Goal: Task Accomplishment & Management: Manage account settings

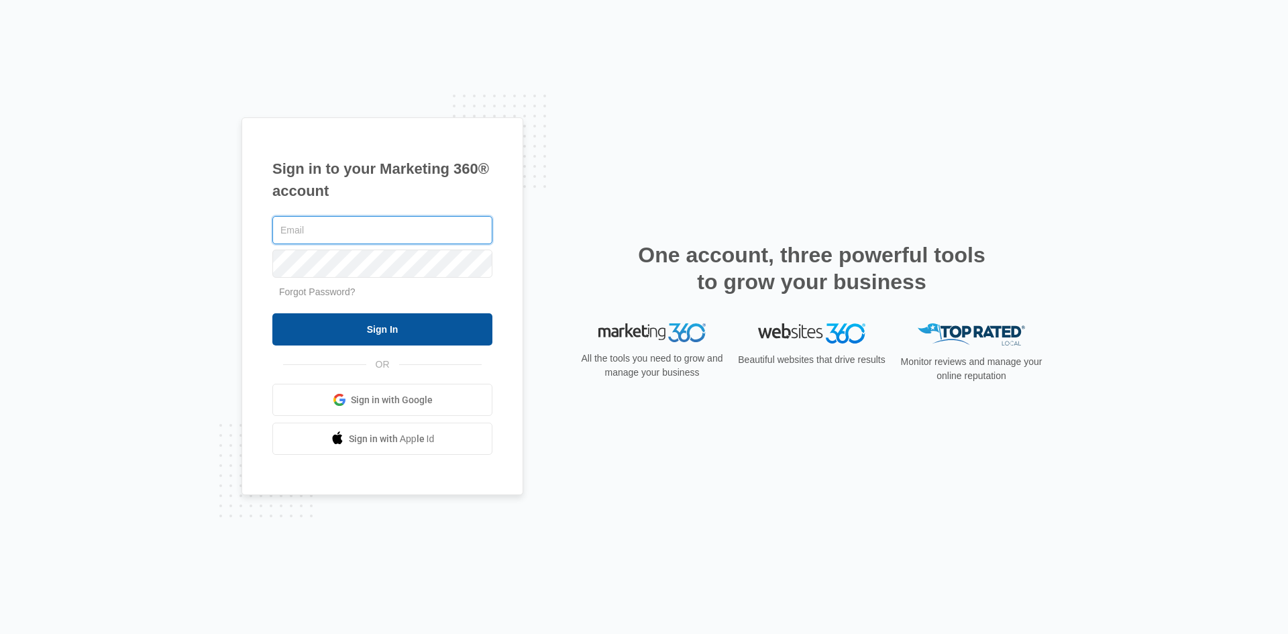
type input "[EMAIL_ADDRESS][DOMAIN_NAME]"
click at [403, 332] on input "Sign In" at bounding box center [382, 329] width 220 height 32
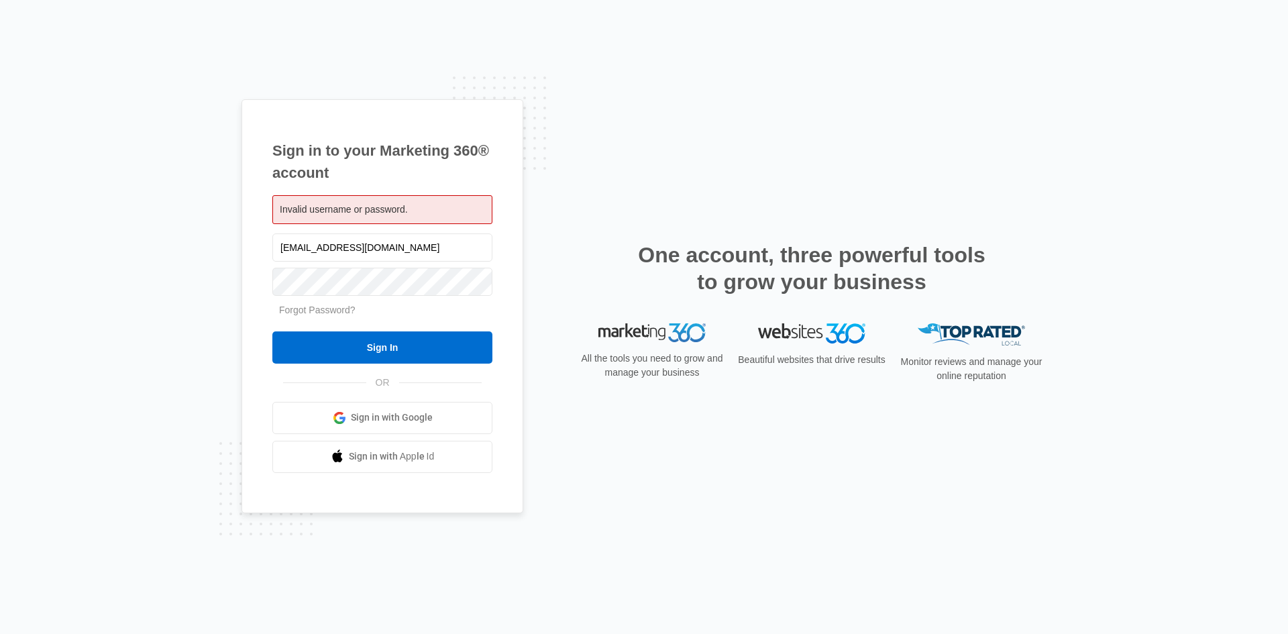
click at [568, 202] on div "Sign in to your Marketing 360® account Invalid username or password. operations…" at bounding box center [644, 317] width 805 height 436
click at [300, 247] on input "operations@nsewsecurity.com" at bounding box center [382, 248] width 220 height 28
type input "[EMAIL_ADDRESS][PERSON_NAME][DOMAIN_NAME]"
click at [358, 350] on input "Sign In" at bounding box center [382, 347] width 220 height 32
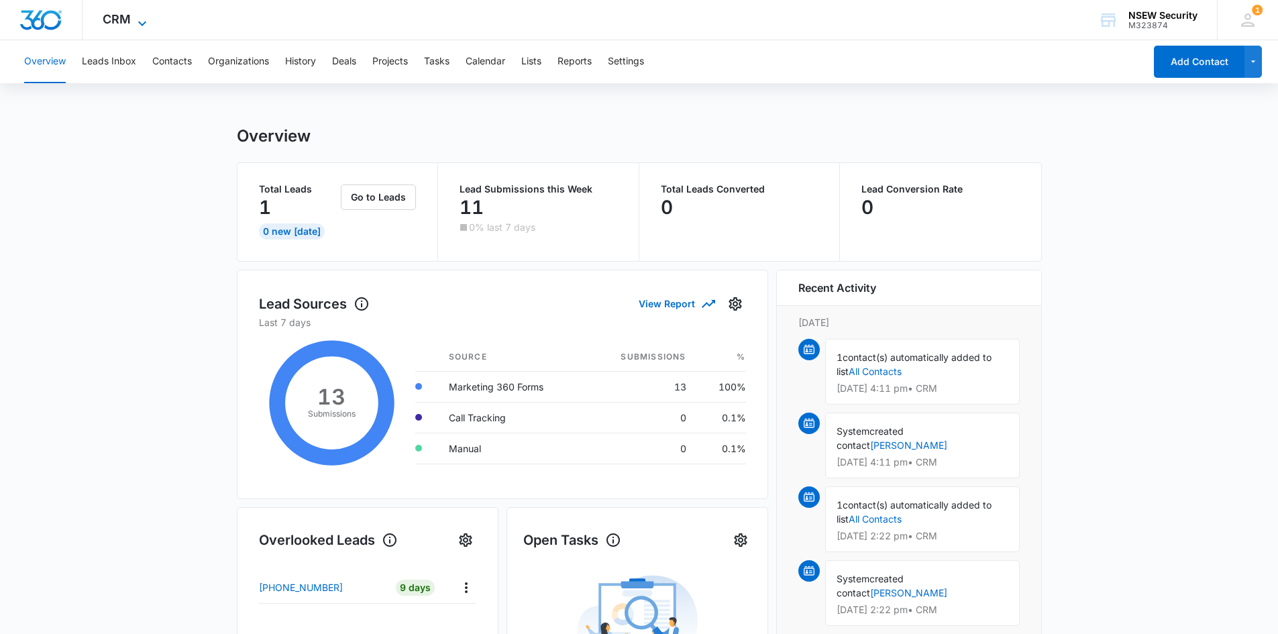
click at [136, 17] on icon at bounding box center [142, 23] width 16 height 16
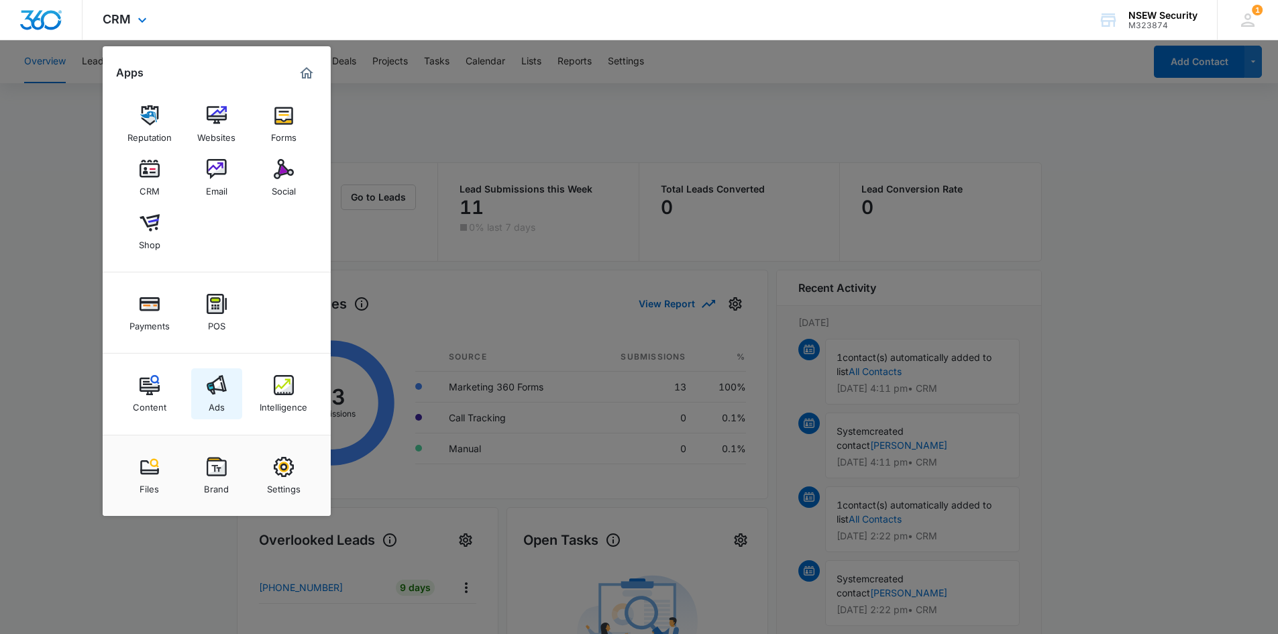
click at [219, 398] on div "Ads" at bounding box center [217, 403] width 16 height 17
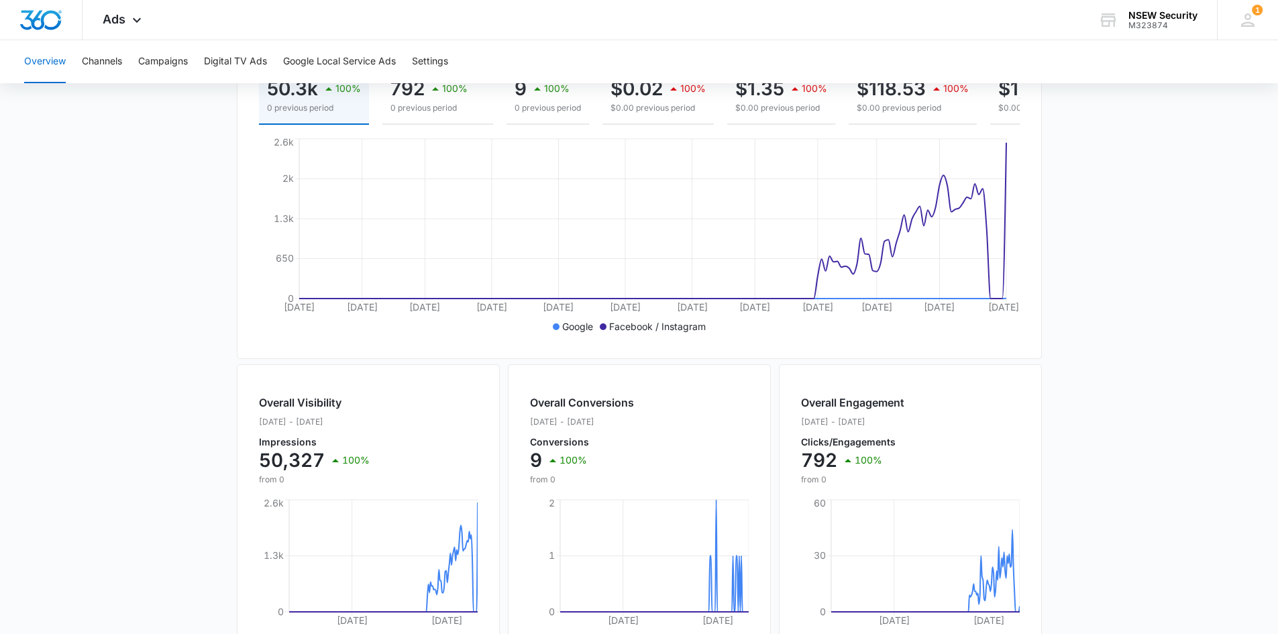
scroll to position [130, 0]
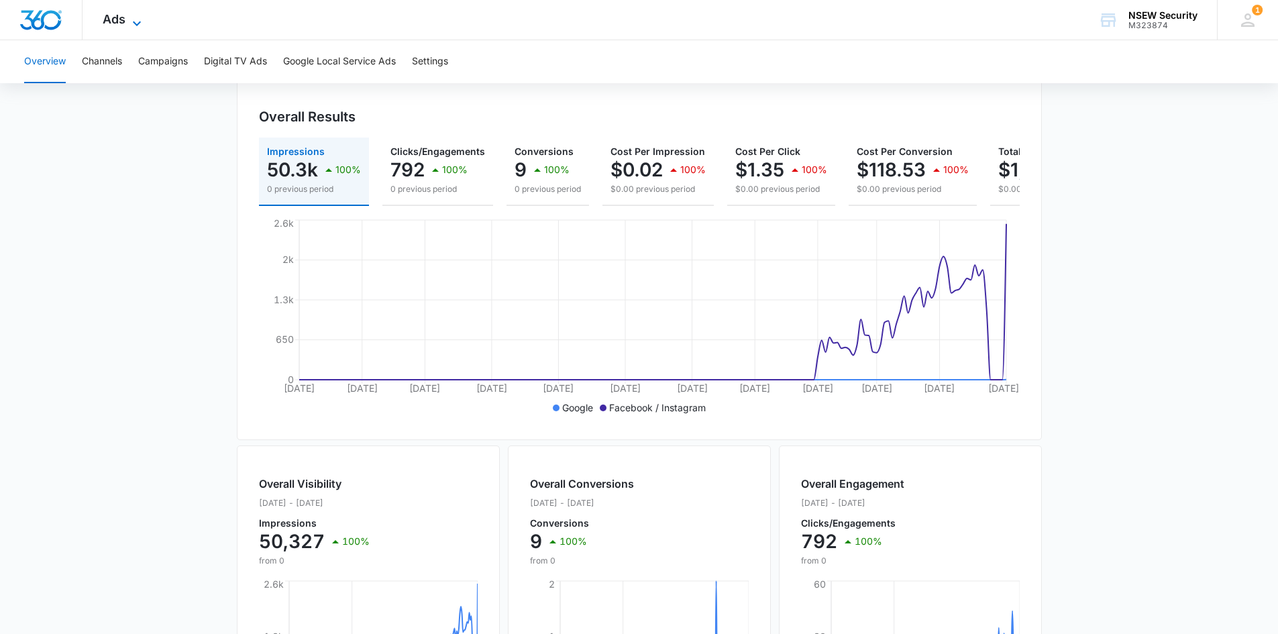
click at [117, 23] on span "Ads" at bounding box center [114, 19] width 23 height 14
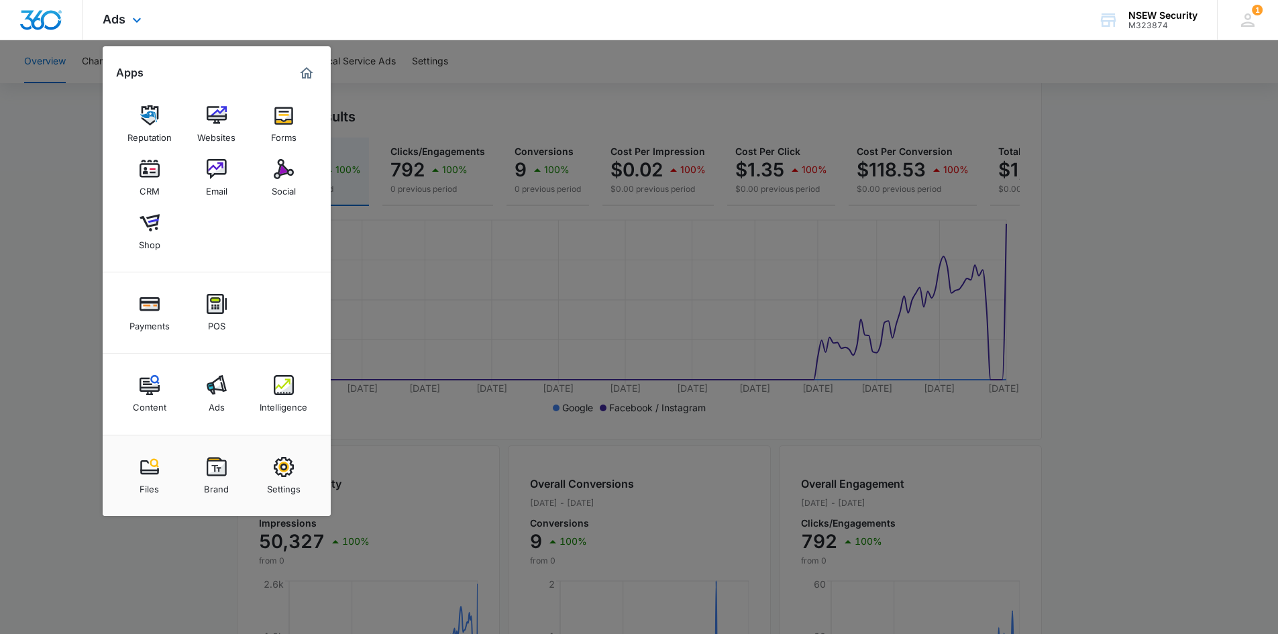
click at [55, 13] on img "Dashboard" at bounding box center [40, 20] width 43 height 20
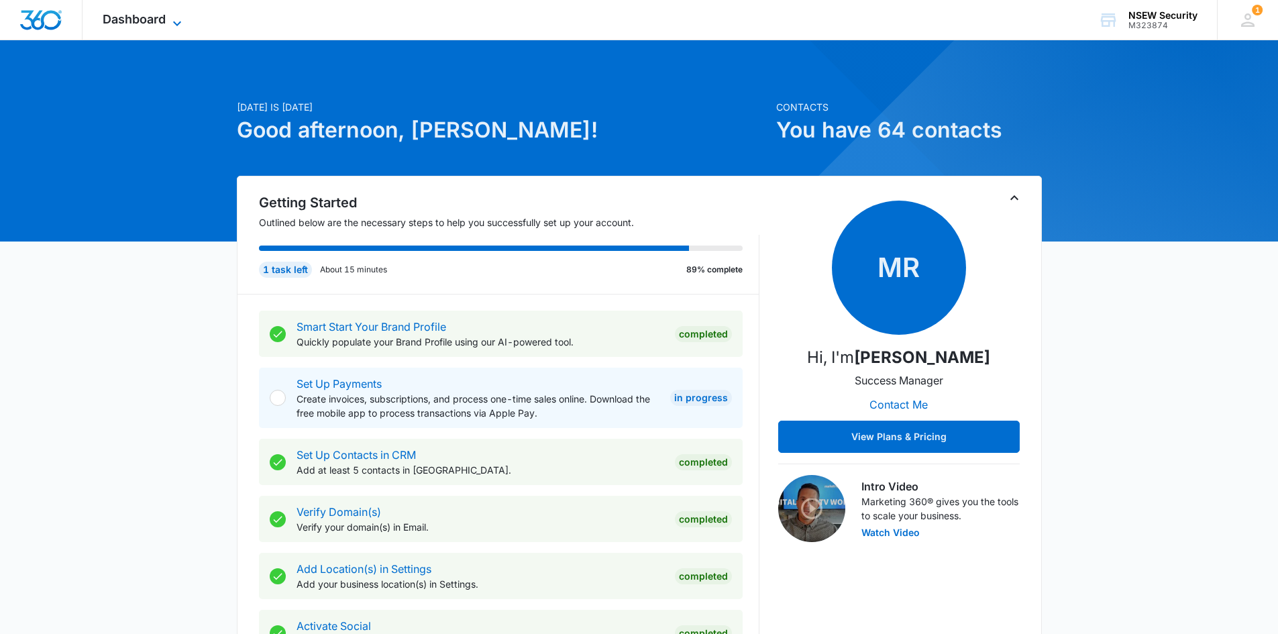
click at [176, 25] on icon at bounding box center [177, 23] width 16 height 16
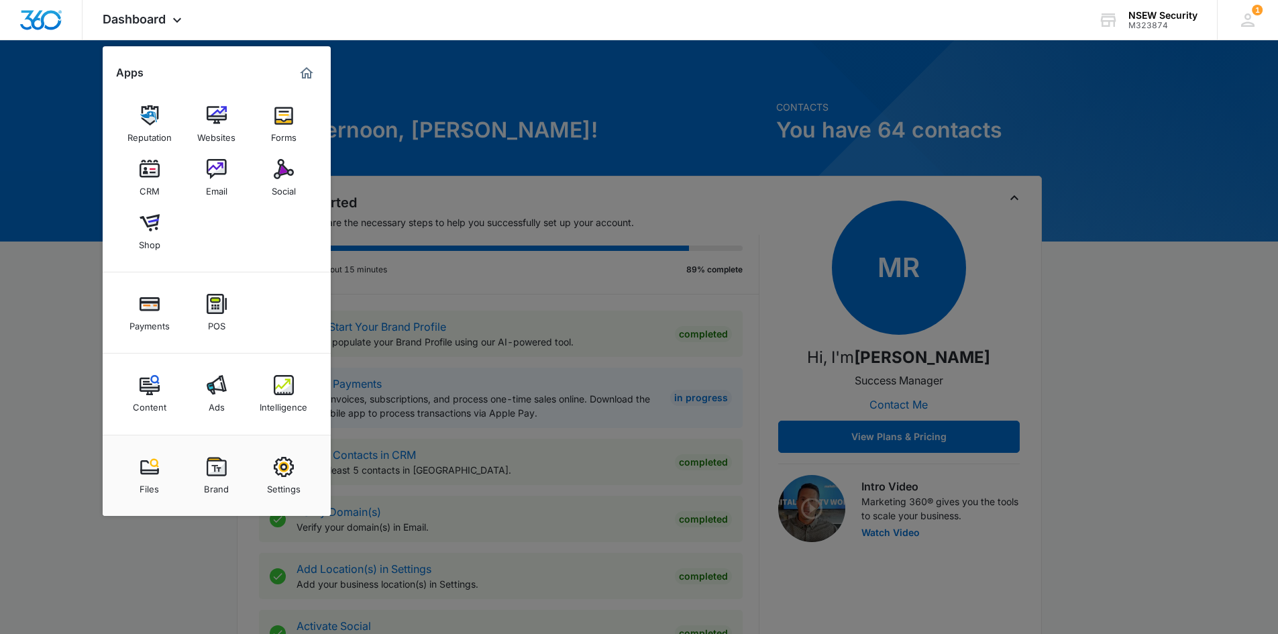
click at [597, 143] on div at bounding box center [639, 317] width 1278 height 634
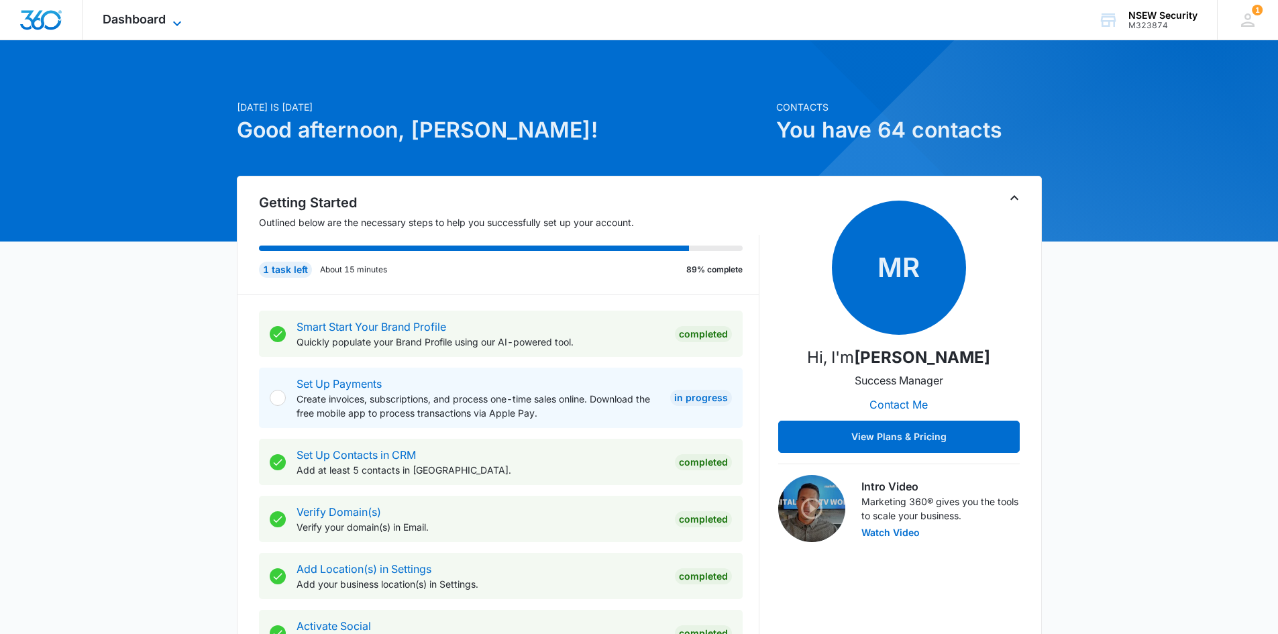
click at [146, 19] on span "Dashboard" at bounding box center [134, 19] width 63 height 14
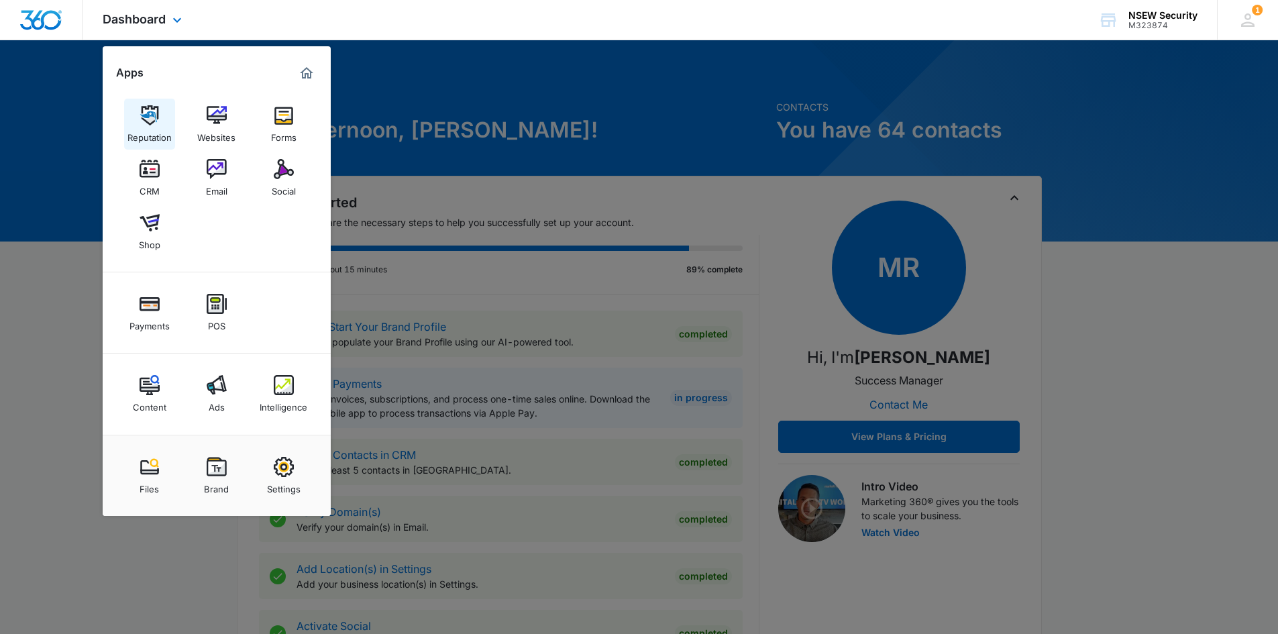
click at [154, 116] on img at bounding box center [150, 115] width 20 height 20
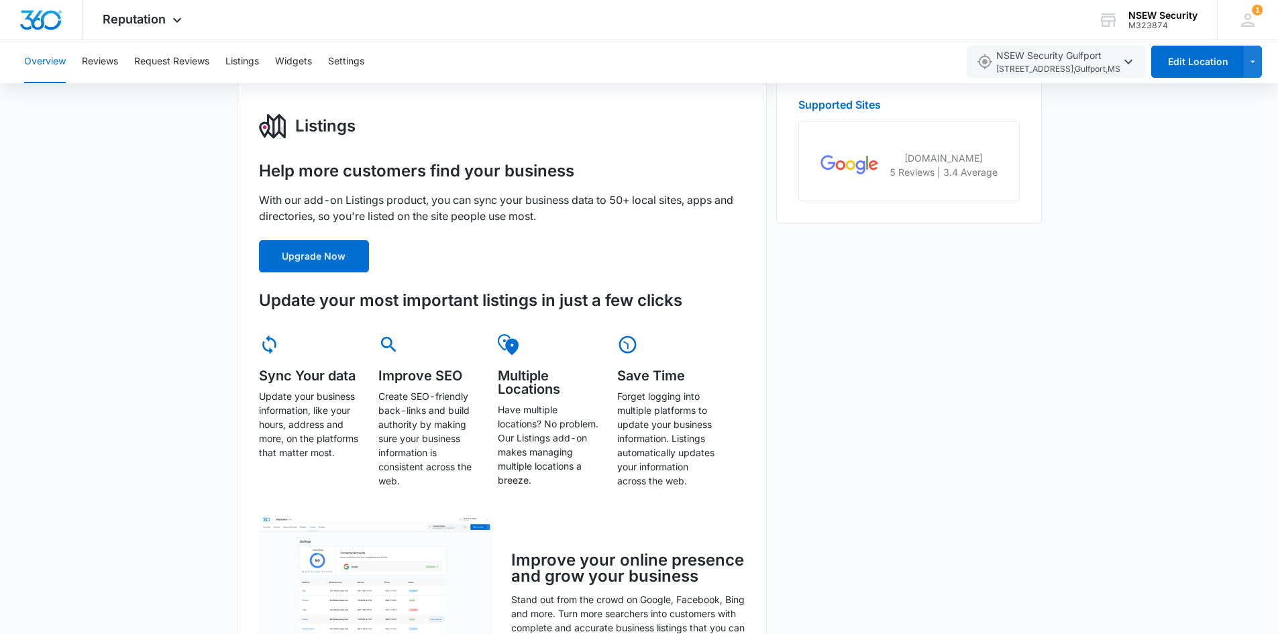
scroll to position [470, 0]
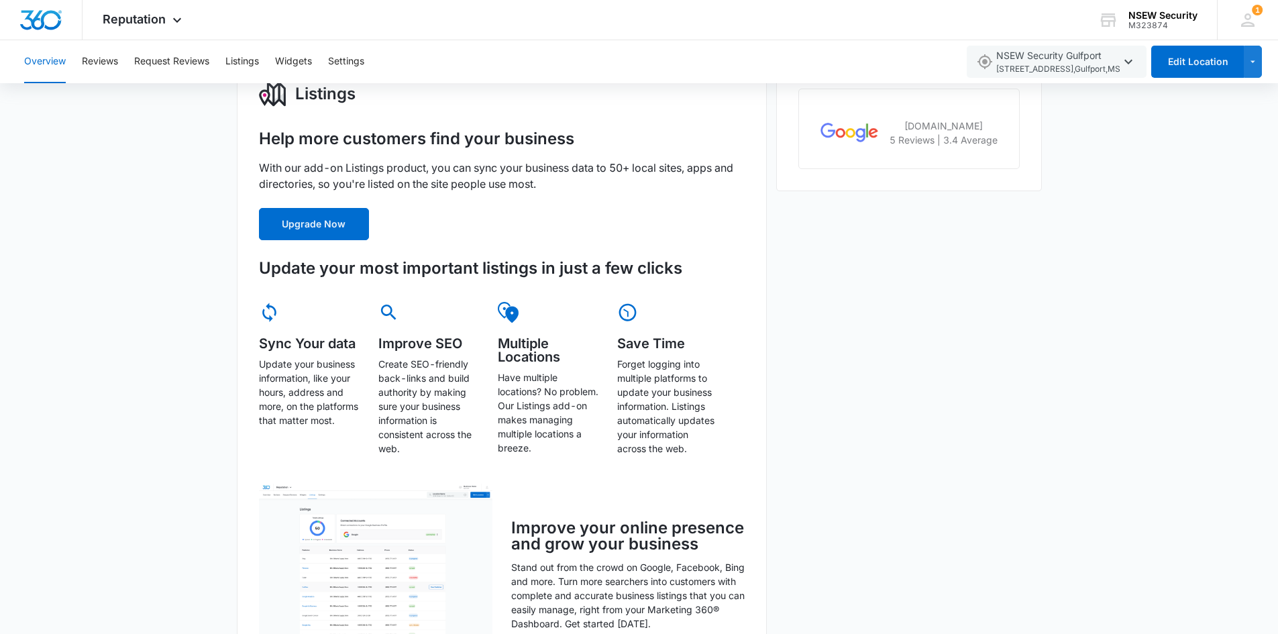
drag, startPoint x: 167, startPoint y: 0, endPoint x: 116, endPoint y: 164, distance: 172.1
click at [116, 164] on div "Overview Total Reviews Filters Jul 25 2025 - Aug 25 2025 5 Jul 25 Aug 25 0 2 4 …" at bounding box center [639, 333] width 1278 height 1354
click at [303, 218] on button "Upgrade Now" at bounding box center [314, 224] width 110 height 32
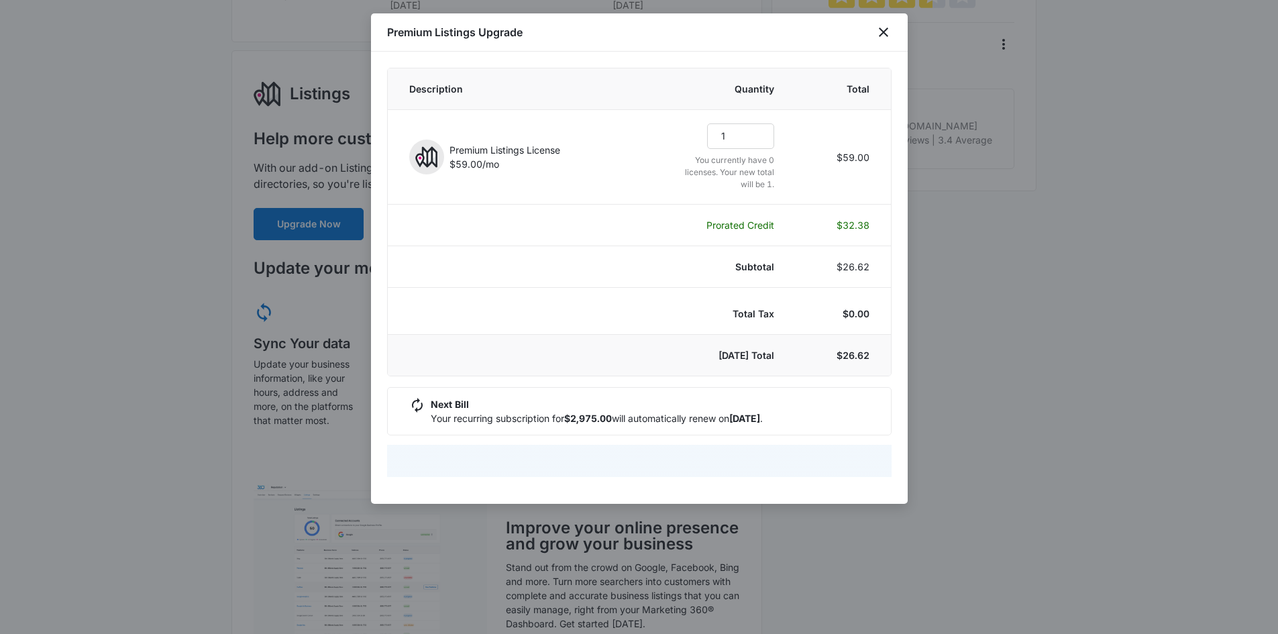
select select "pm_1R47amA4n8RTgNjUO6O1vOIu"
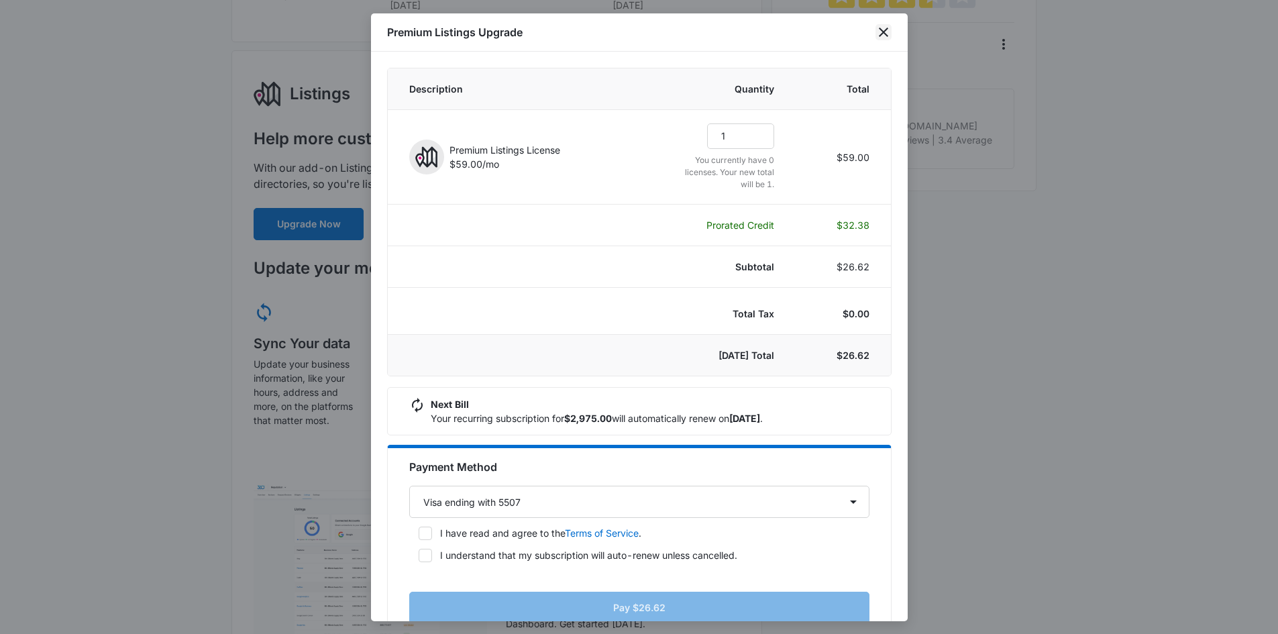
click at [882, 31] on icon "close" at bounding box center [883, 32] width 9 height 9
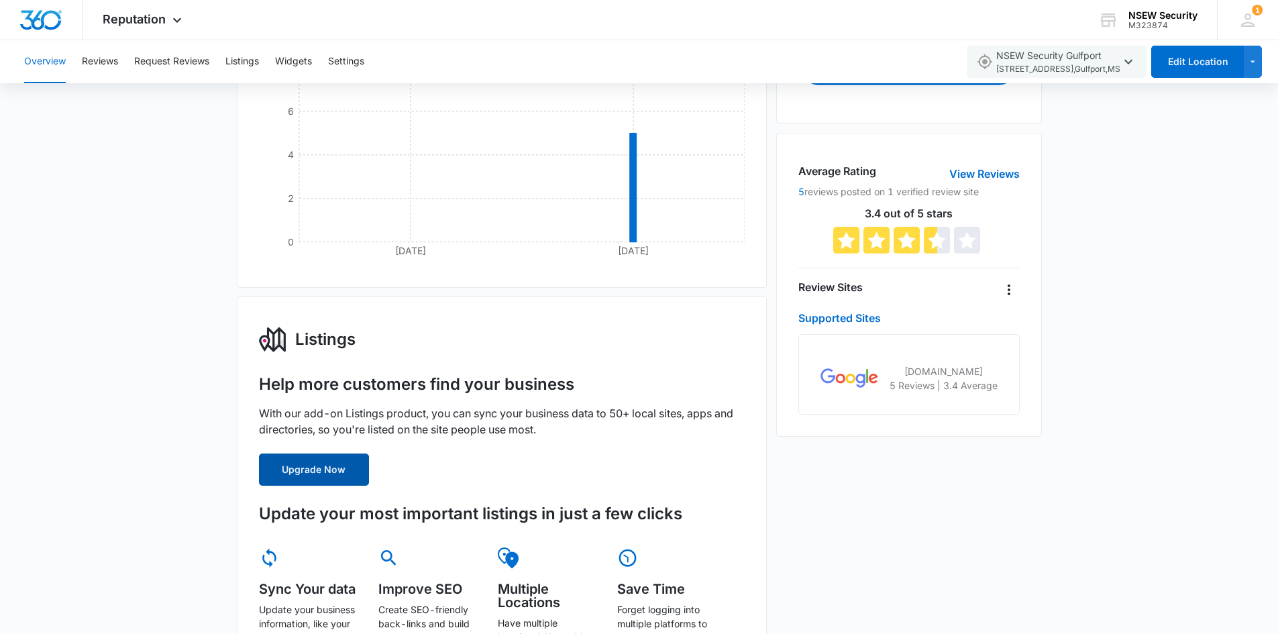
scroll to position [336, 0]
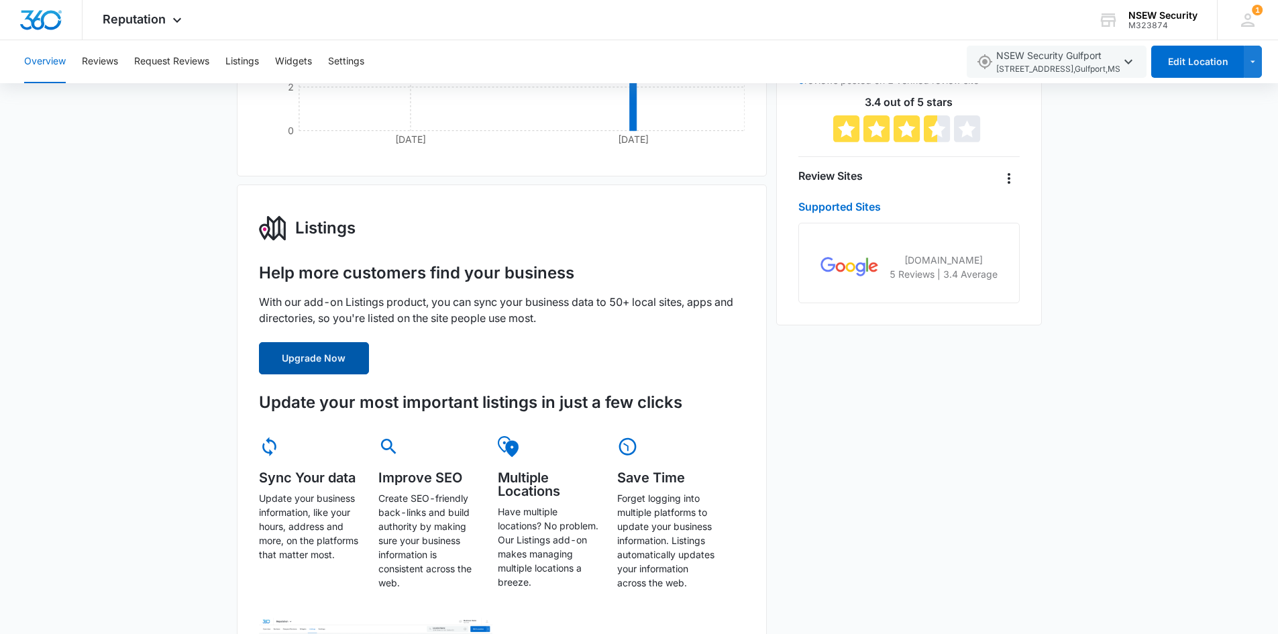
click at [320, 366] on button "Upgrade Now" at bounding box center [314, 358] width 110 height 32
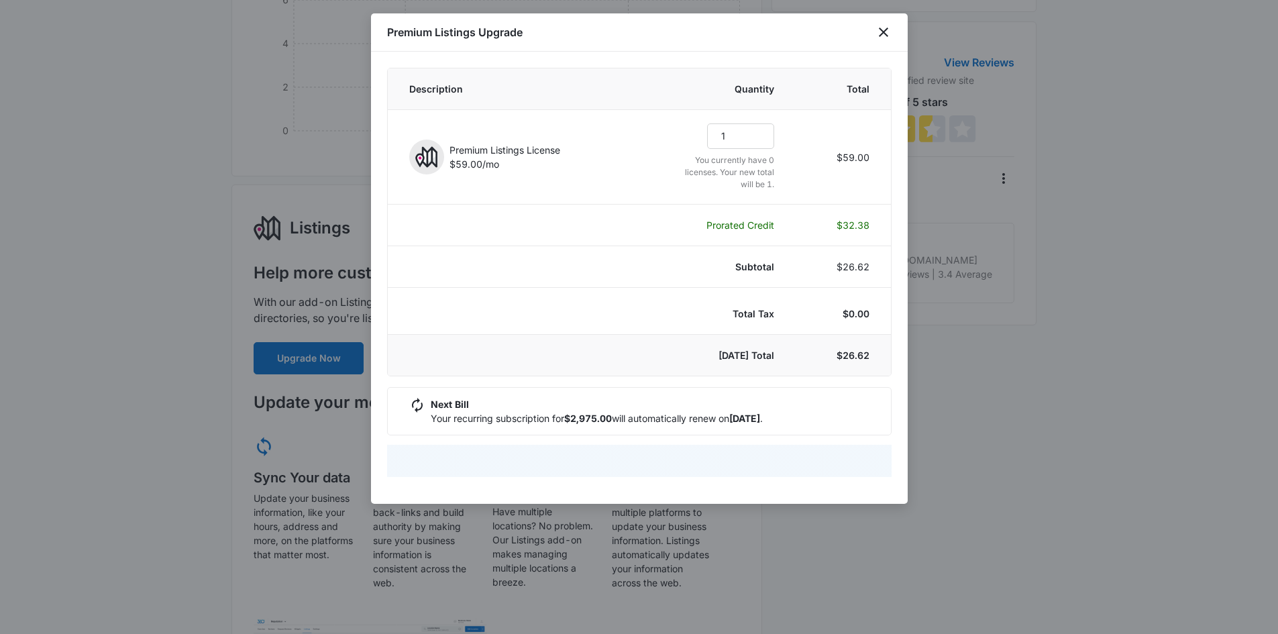
select select "pm_1R47amA4n8RTgNjUO6O1vOIu"
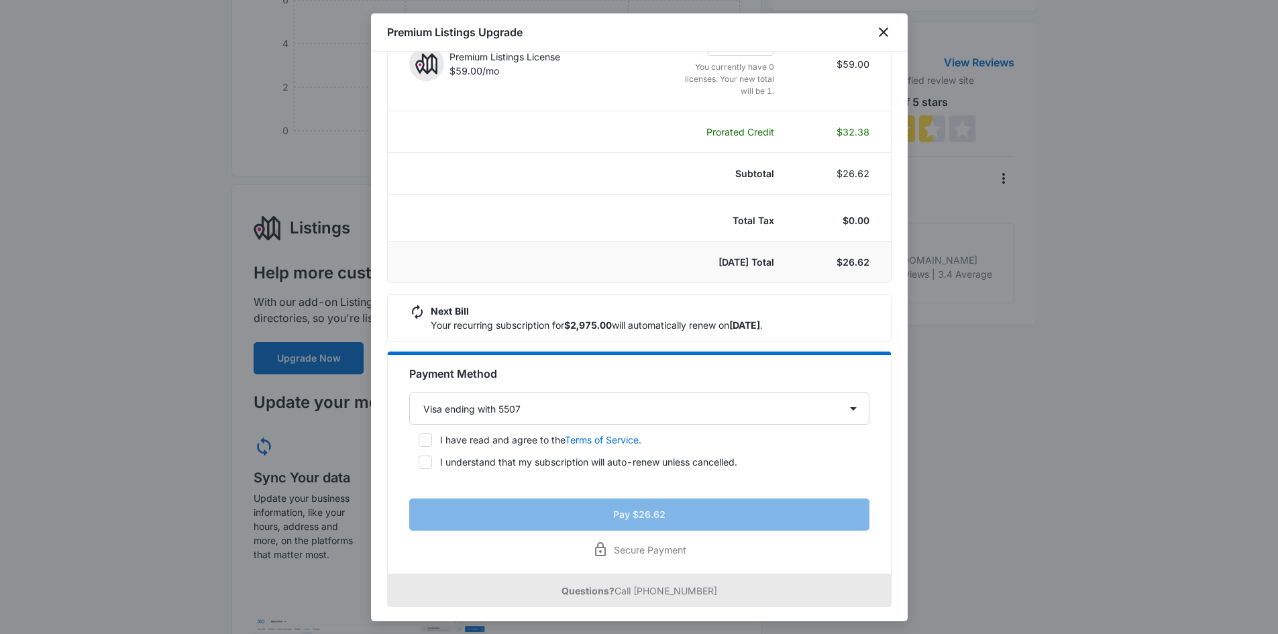
scroll to position [95, 0]
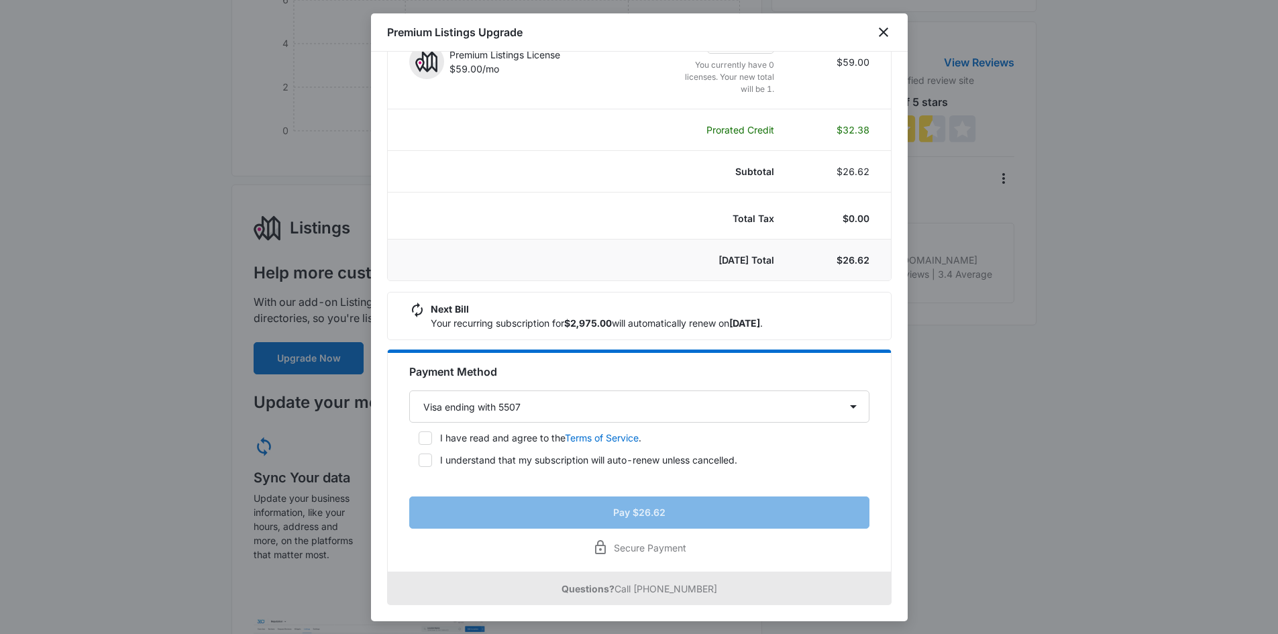
click at [436, 436] on label "I have read and agree to the Terms of Service ." at bounding box center [639, 438] width 460 height 14
click at [419, 436] on input "I have read and agree to the Terms of Service ." at bounding box center [413, 437] width 9 height 9
checkbox input "true"
click at [425, 456] on icon at bounding box center [425, 460] width 12 height 12
click at [419, 456] on input "I understand that my subscription will auto-renew unless cancelled." at bounding box center [413, 460] width 9 height 9
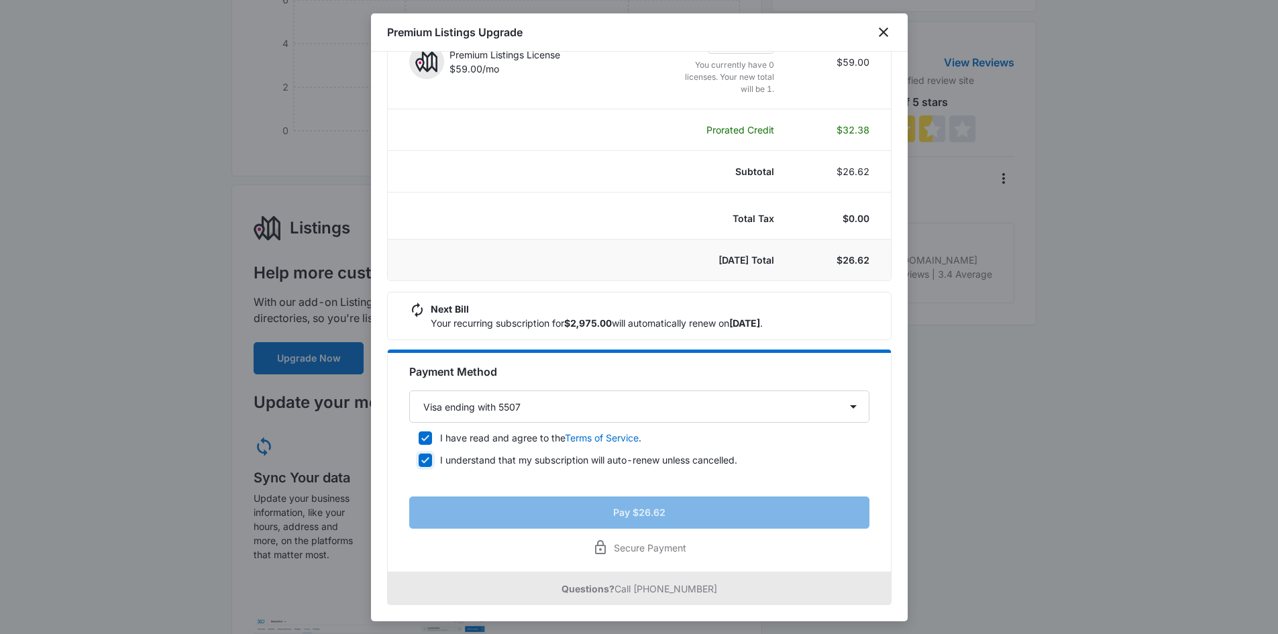
checkbox input "true"
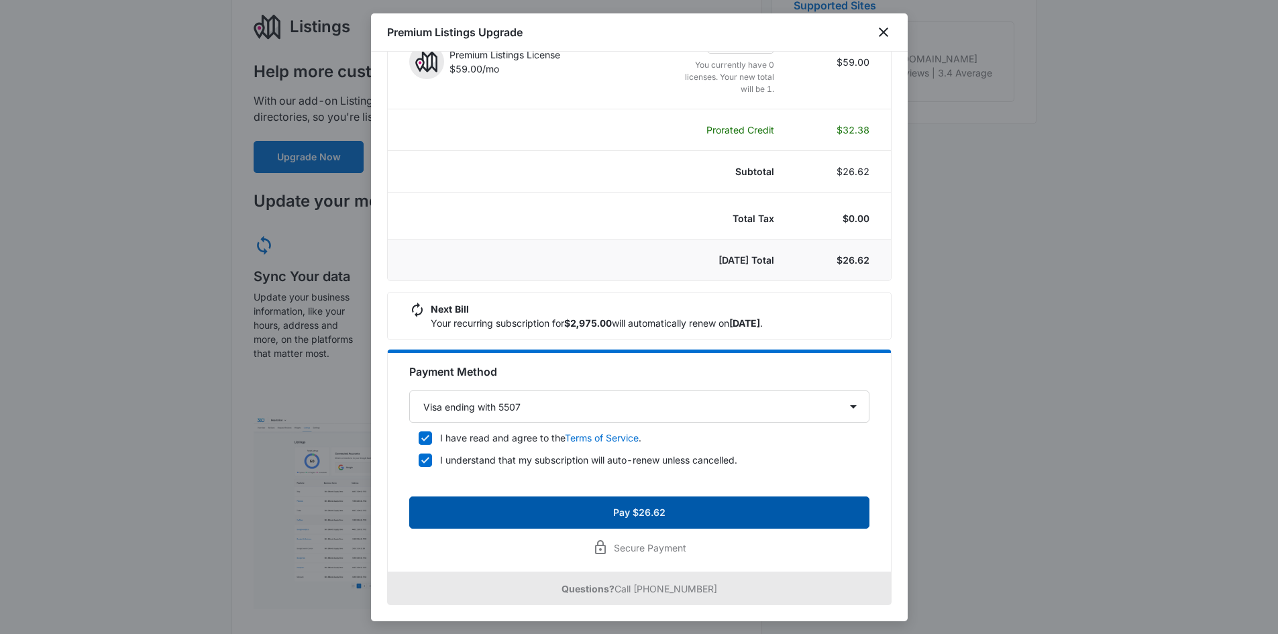
click at [637, 509] on button "Pay $26.62" at bounding box center [639, 513] width 460 height 32
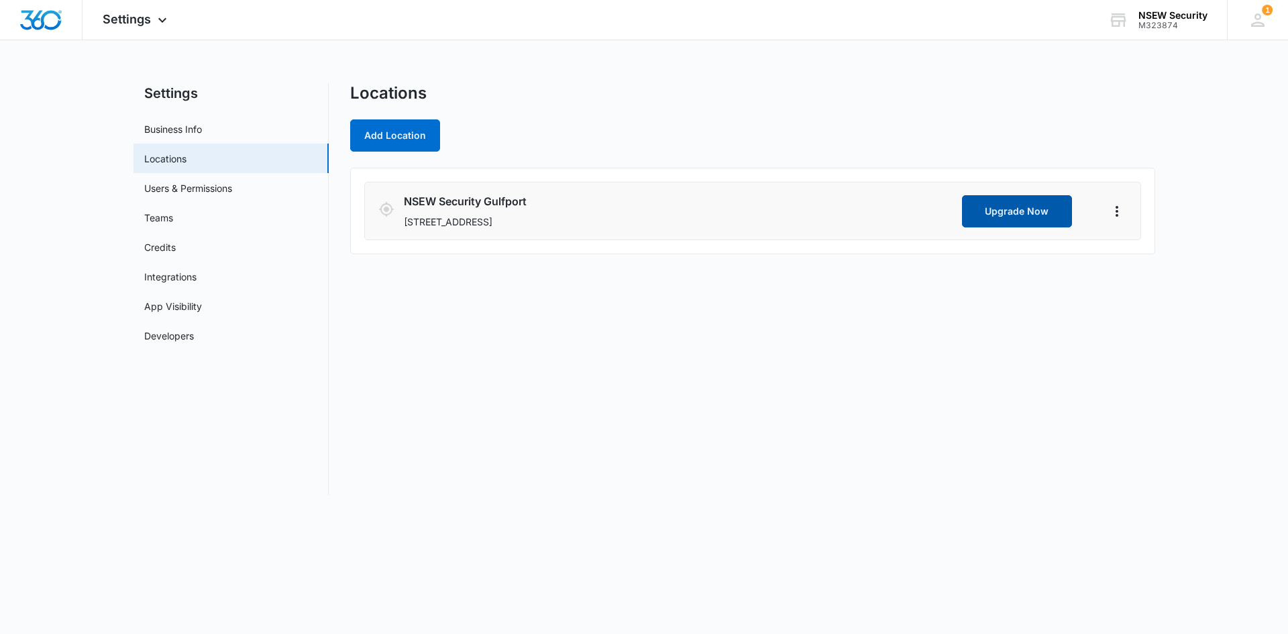
click at [993, 219] on button "Upgrade Now" at bounding box center [1017, 211] width 110 height 32
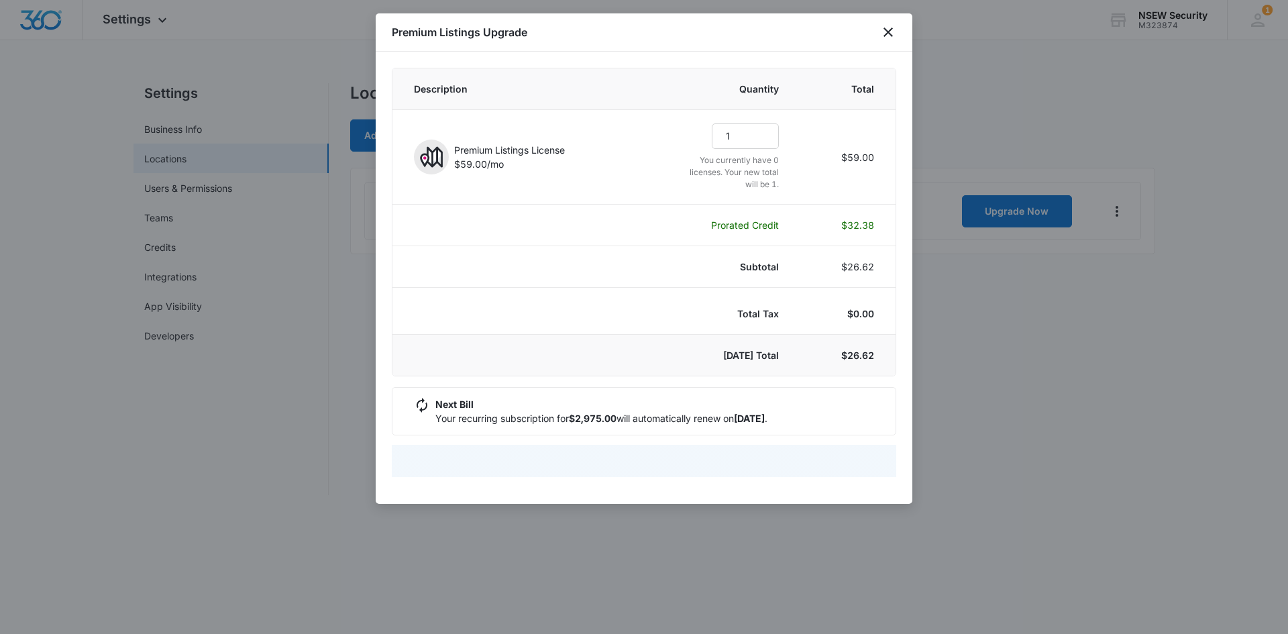
select select "pm_1R47amA4n8RTgNjUO6O1vOIu"
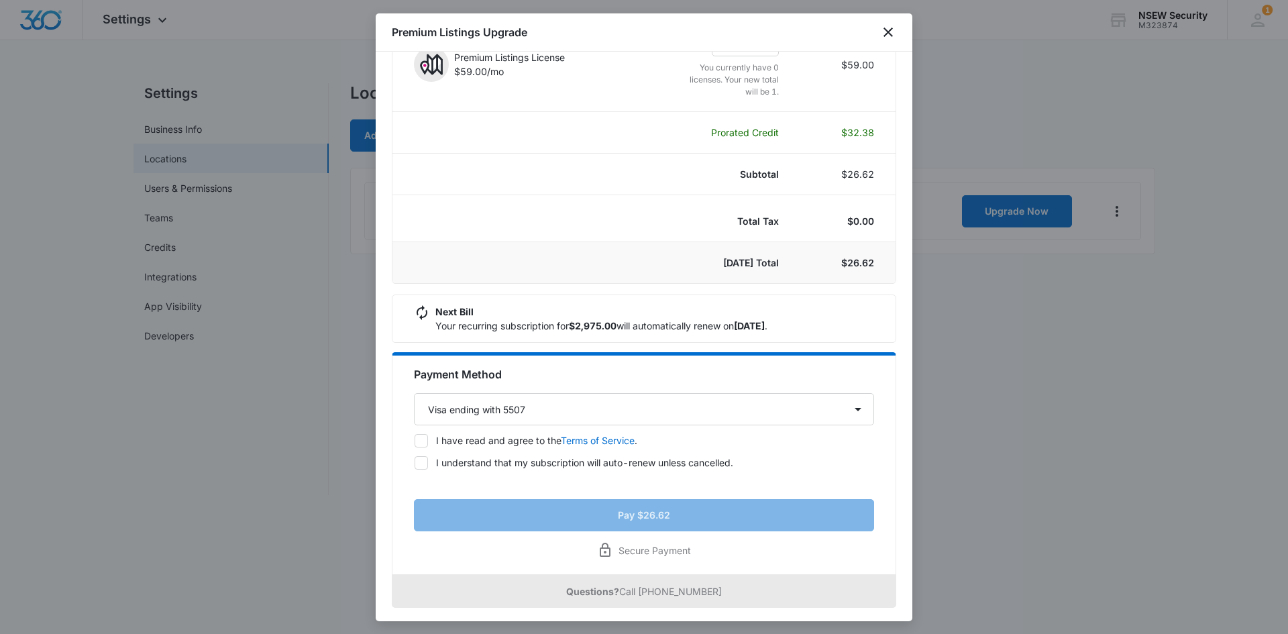
scroll to position [95, 0]
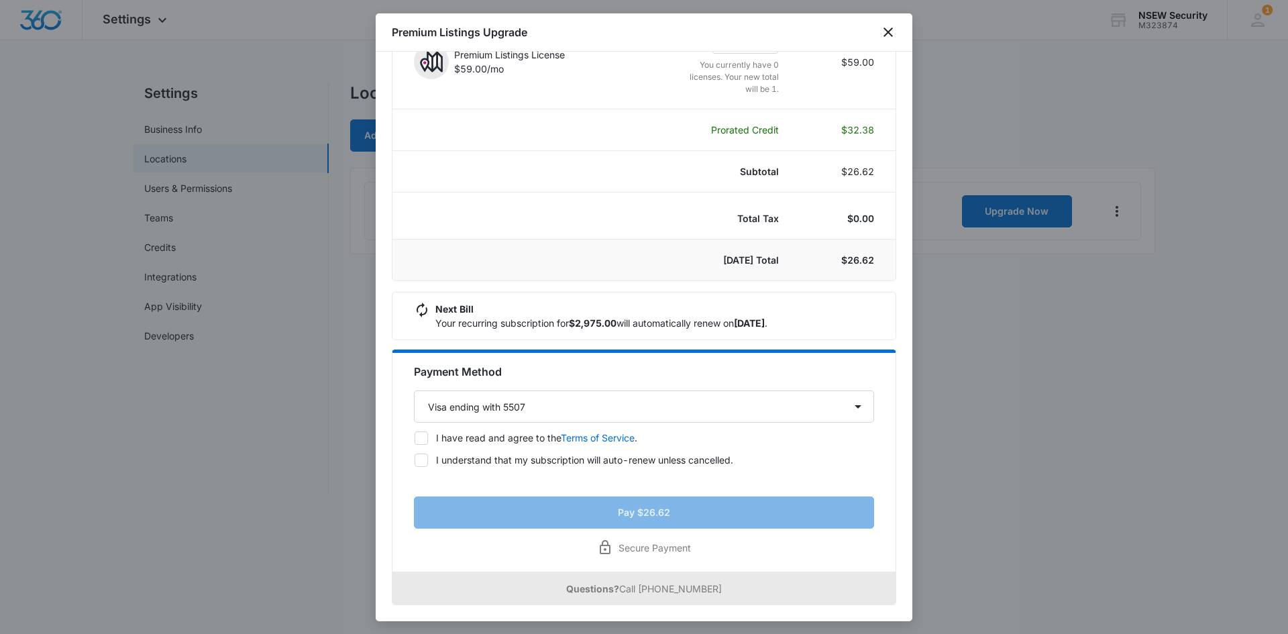
click at [429, 438] on label "I have read and agree to the Terms of Service ." at bounding box center [644, 438] width 460 height 14
click at [415, 438] on input "I have read and agree to the Terms of Service ." at bounding box center [414, 438] width 1 height 1
checkbox input "true"
click at [423, 461] on icon at bounding box center [421, 460] width 12 height 12
click at [415, 460] on input "I understand that my subscription will auto-renew unless cancelled." at bounding box center [414, 460] width 1 height 1
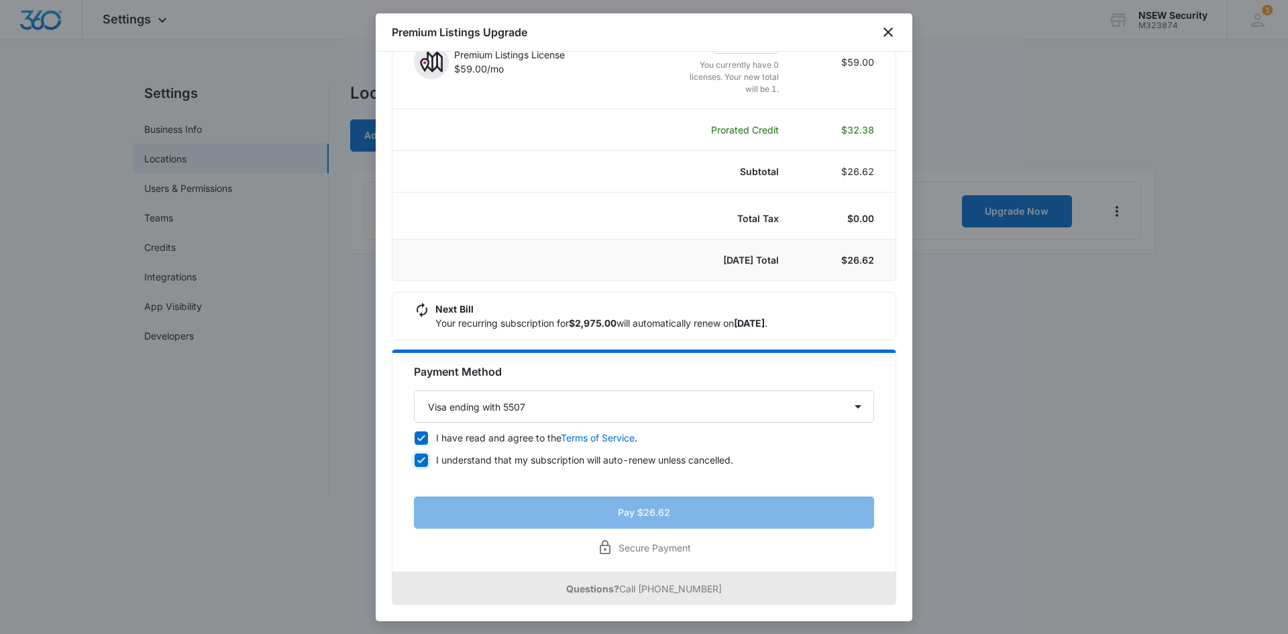
checkbox input "true"
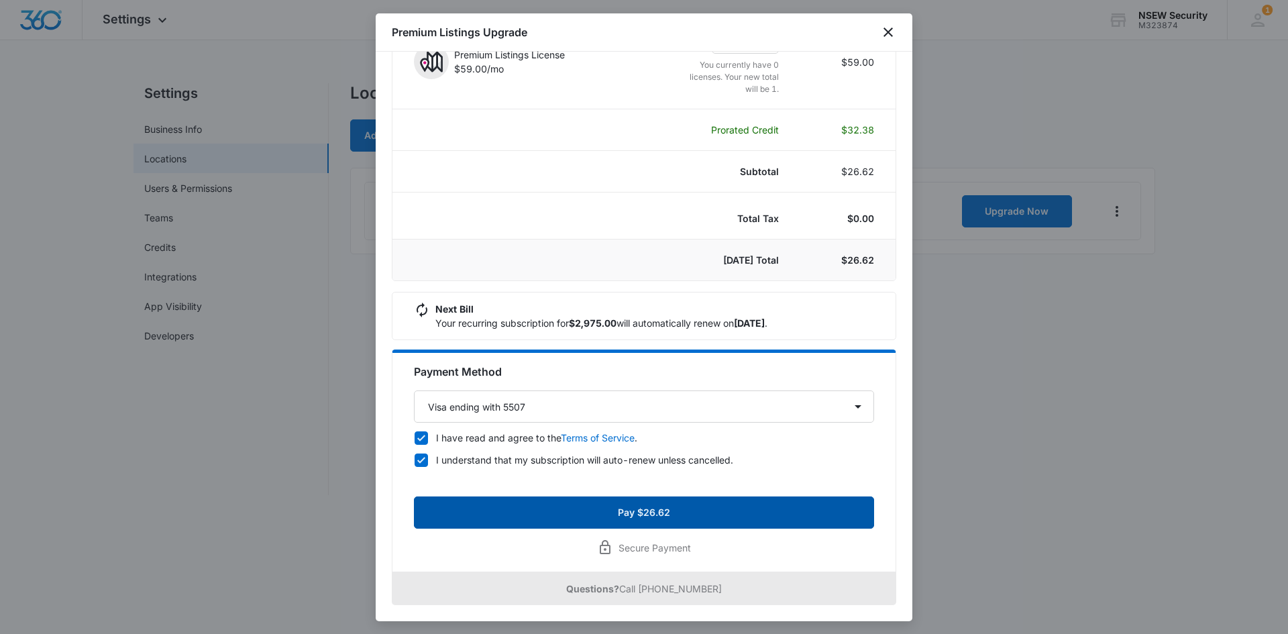
click at [571, 509] on button "Pay $26.62" at bounding box center [644, 513] width 460 height 32
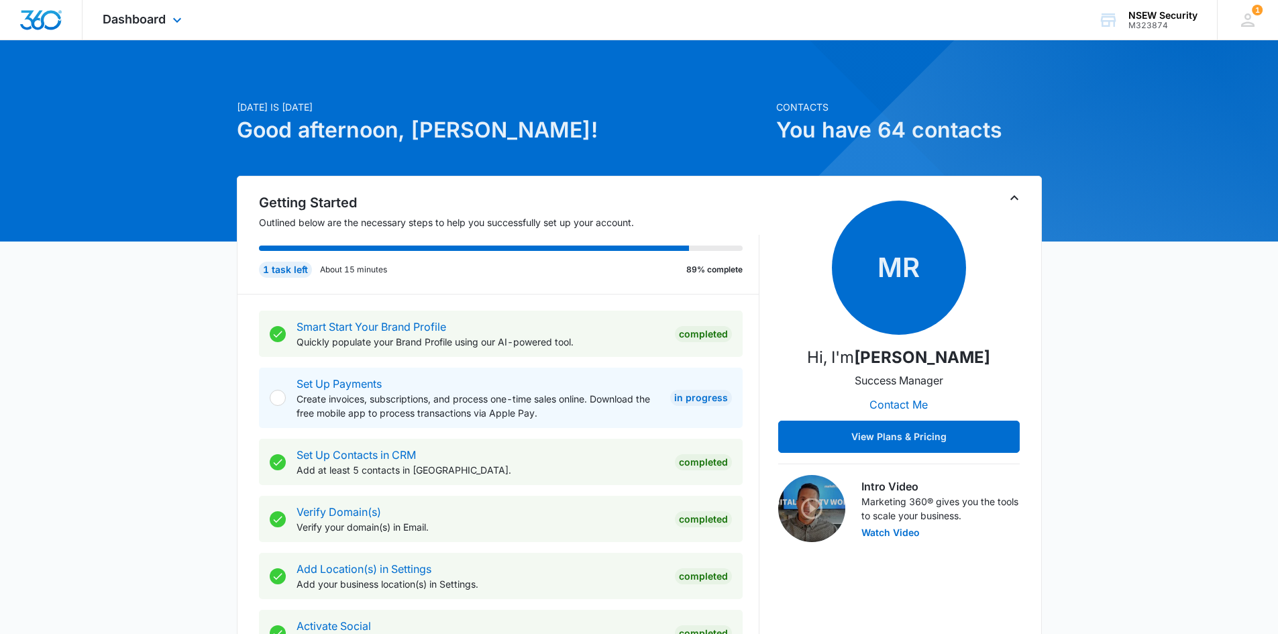
click at [39, 15] on img "Dashboard" at bounding box center [40, 20] width 43 height 20
click at [140, 20] on span "Dashboard" at bounding box center [134, 19] width 63 height 14
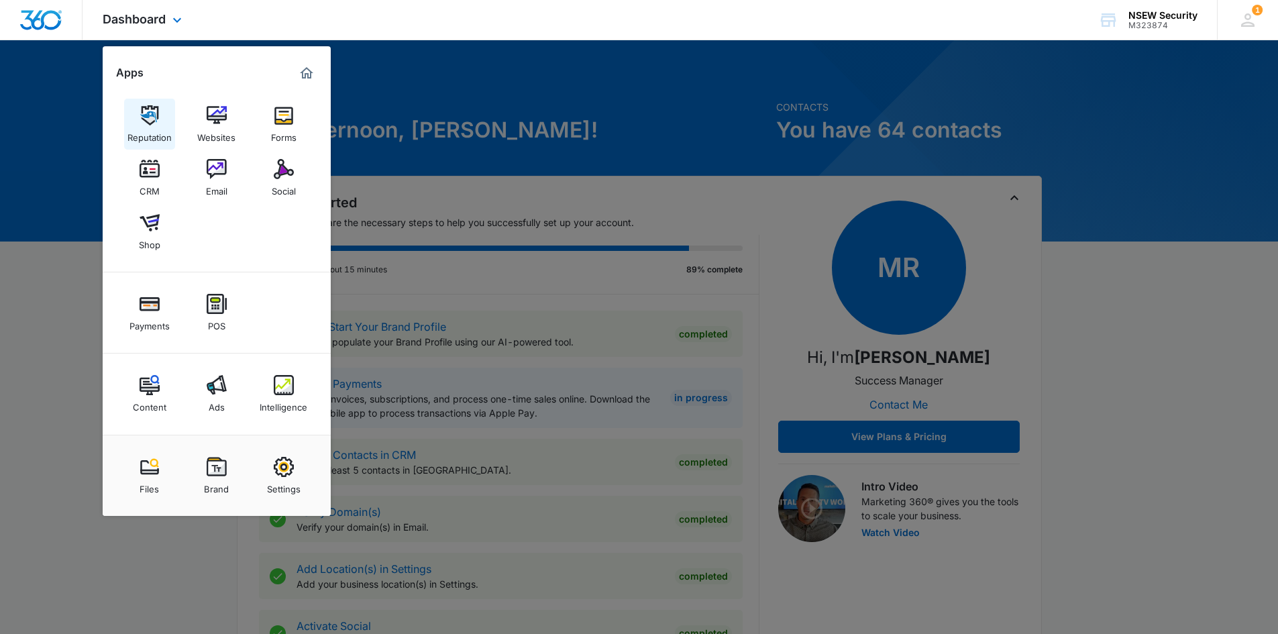
click at [145, 116] on img at bounding box center [150, 115] width 20 height 20
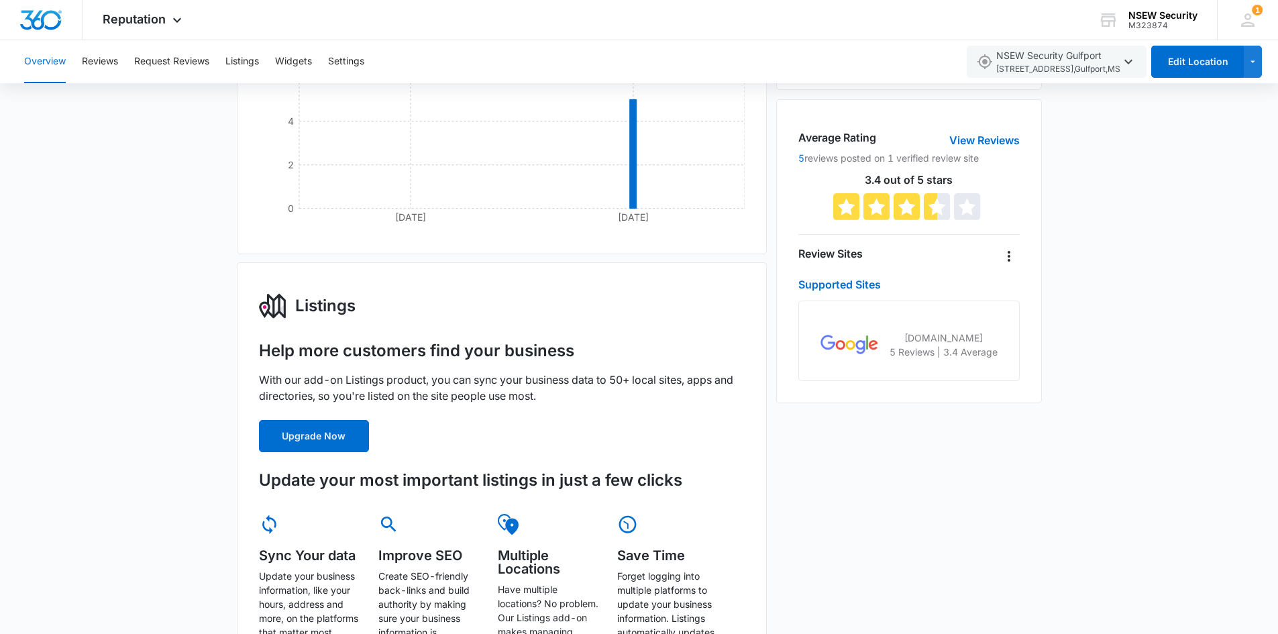
scroll to position [336, 0]
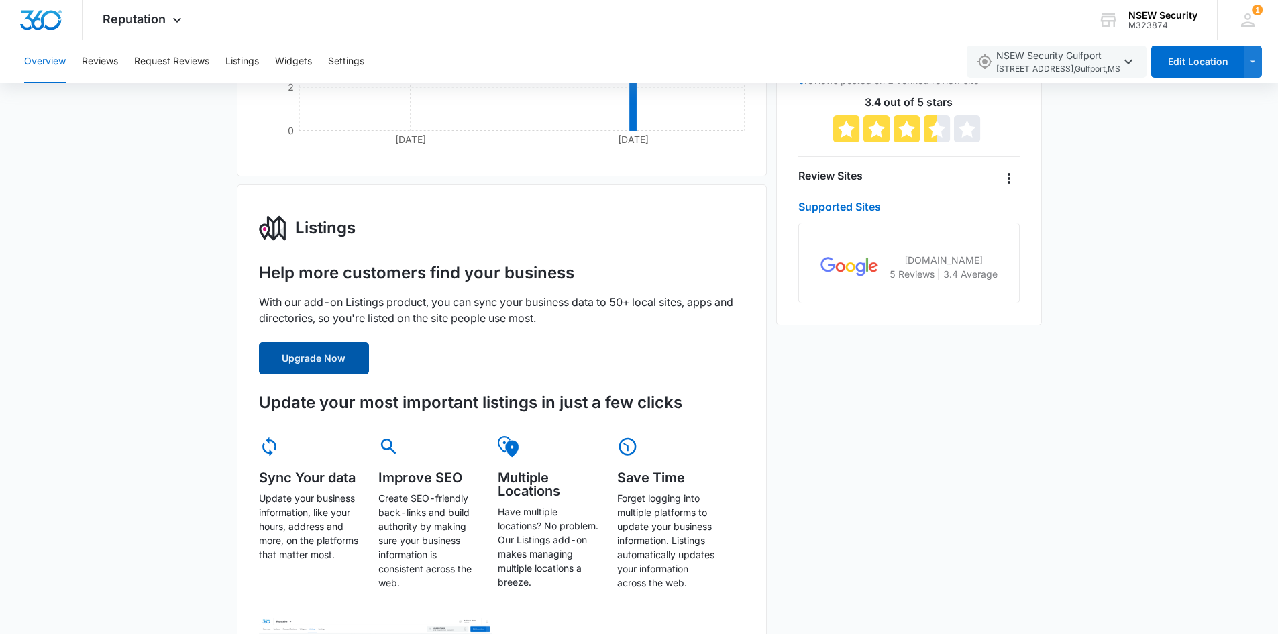
click at [315, 366] on button "Upgrade Now" at bounding box center [314, 358] width 110 height 32
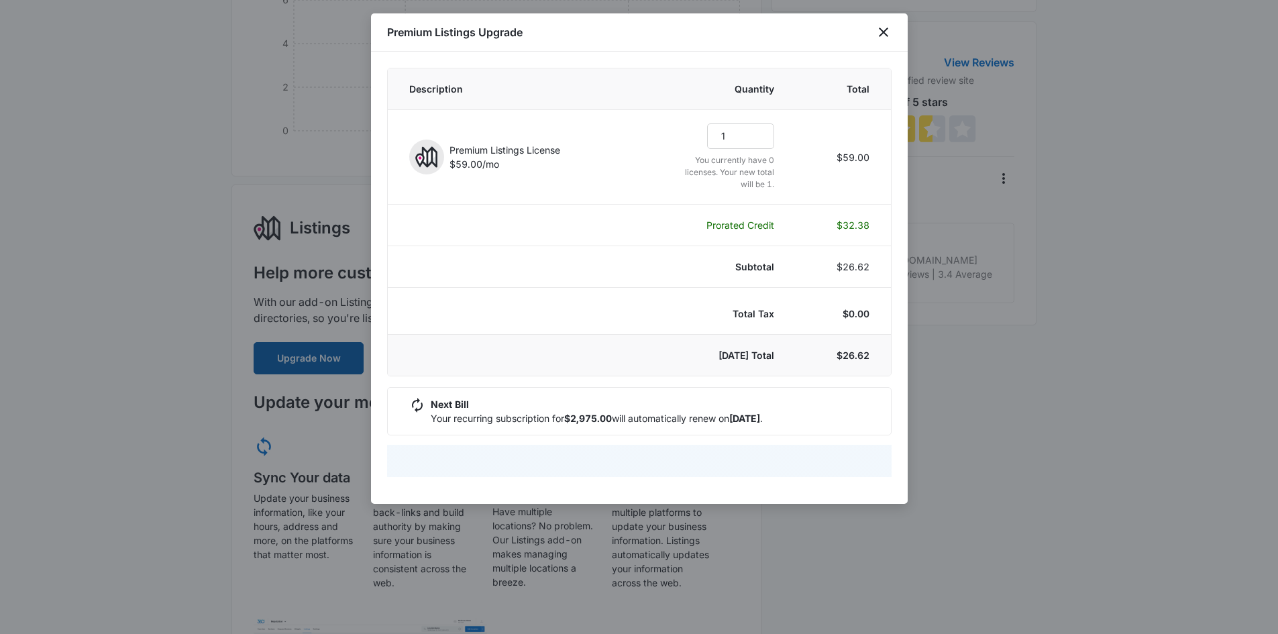
select select "pm_1R47amA4n8RTgNjUO6O1vOIu"
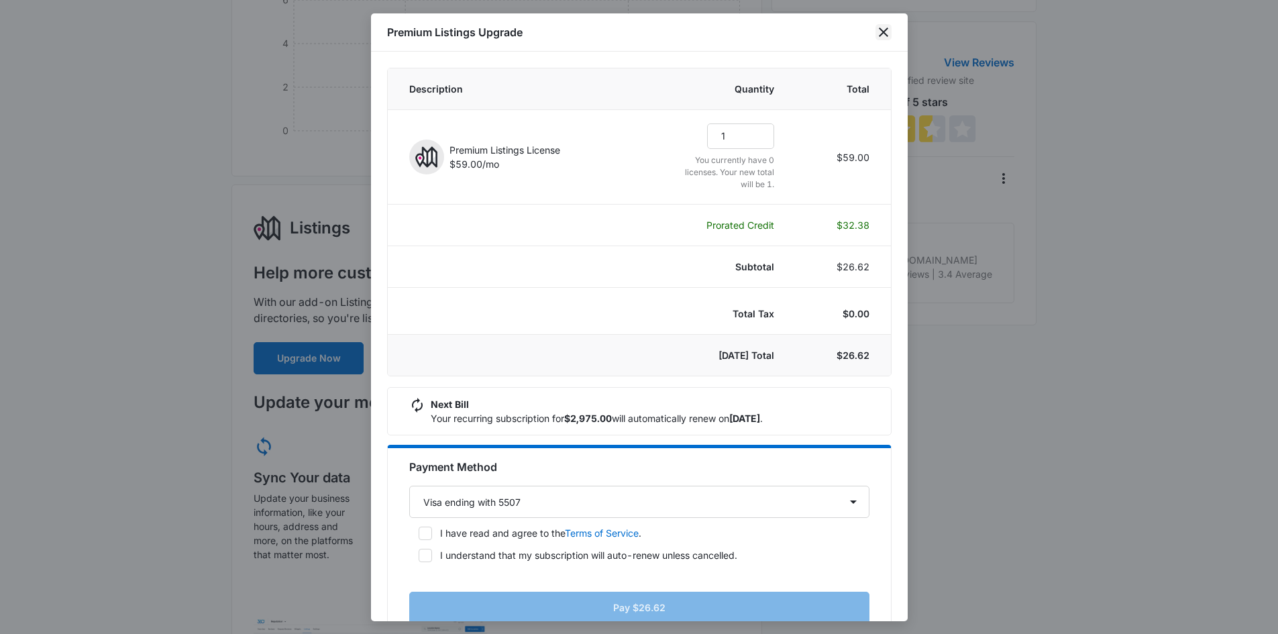
drag, startPoint x: 885, startPoint y: 28, endPoint x: 925, endPoint y: 576, distance: 549.7
click at [925, 576] on body "Reputation Apps Reputation Websites Forms CRM Email Social Shop Payments POS Co…" at bounding box center [639, 404] width 1278 height 1480
click at [885, 30] on icon "close" at bounding box center [883, 32] width 9 height 9
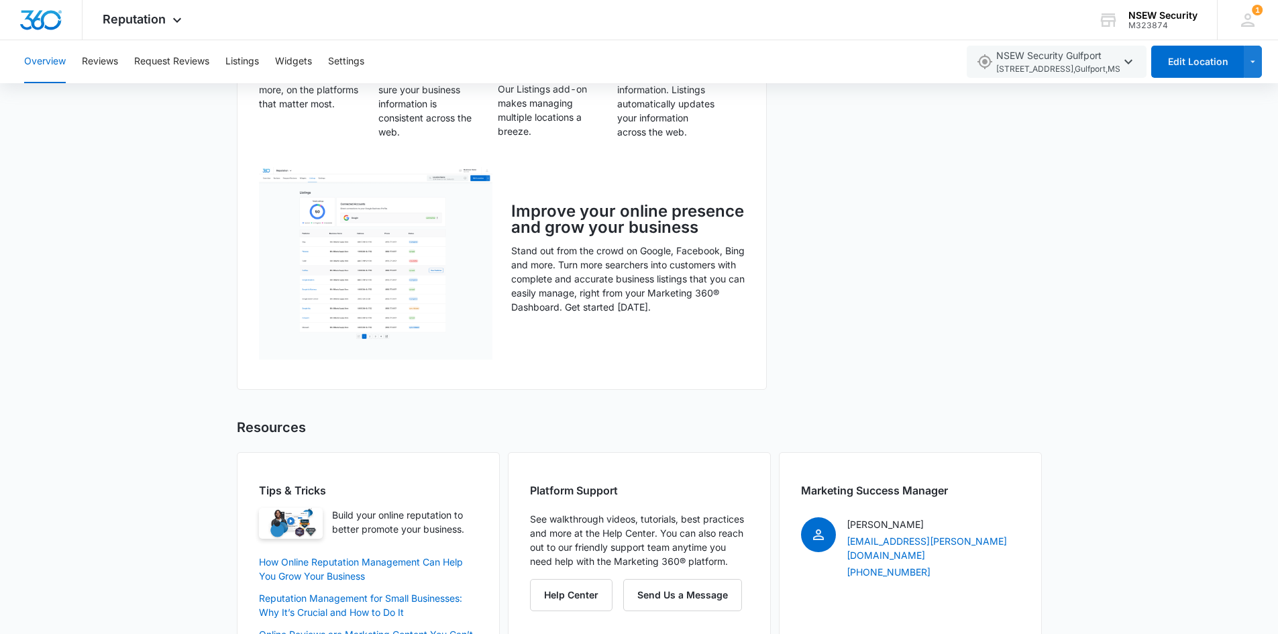
scroll to position [805, 0]
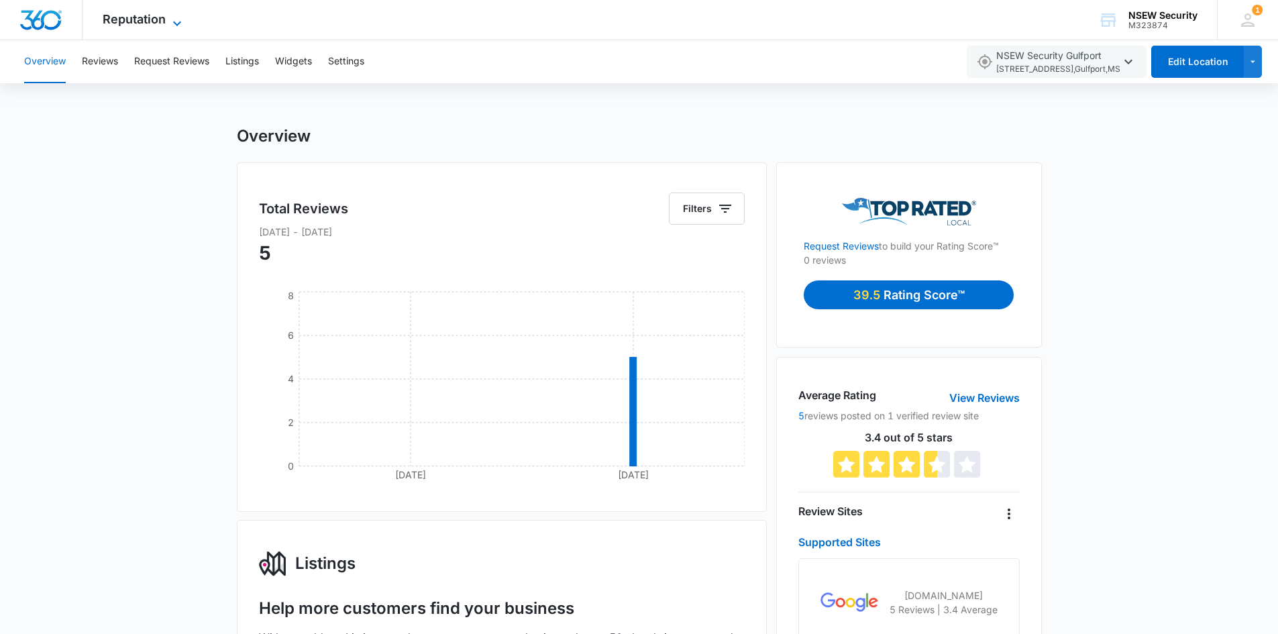
click at [146, 21] on span "Reputation" at bounding box center [134, 19] width 63 height 14
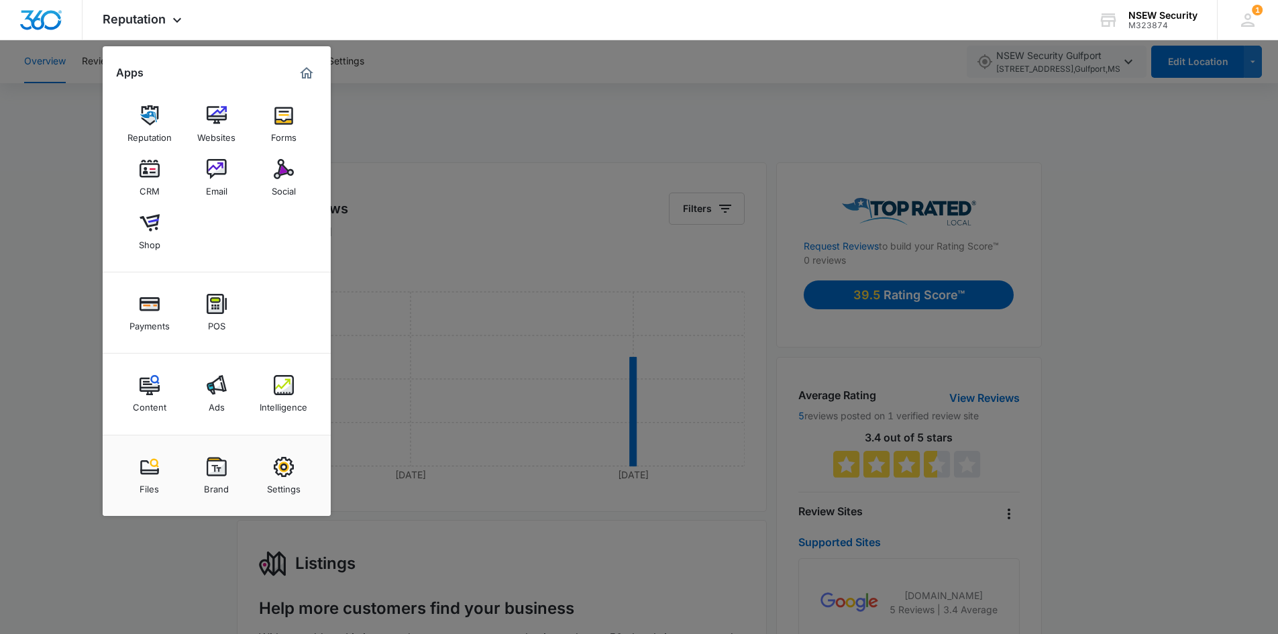
click at [215, 313] on img at bounding box center [217, 304] width 20 height 20
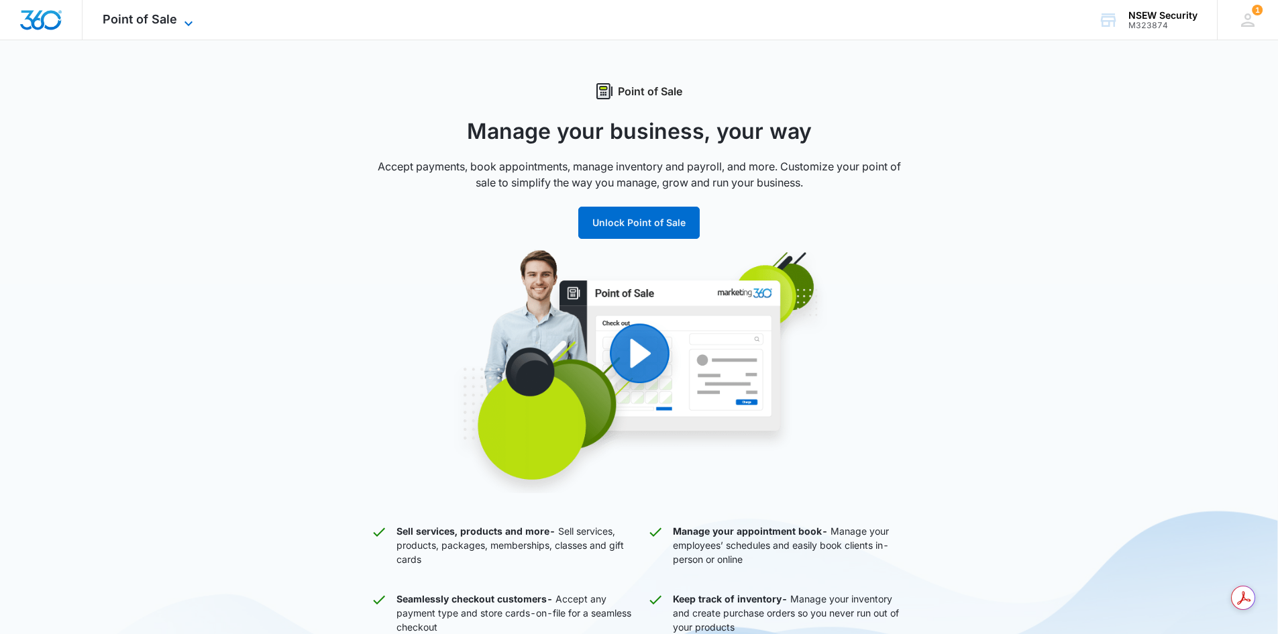
click at [131, 23] on span "Point of Sale" at bounding box center [140, 19] width 74 height 14
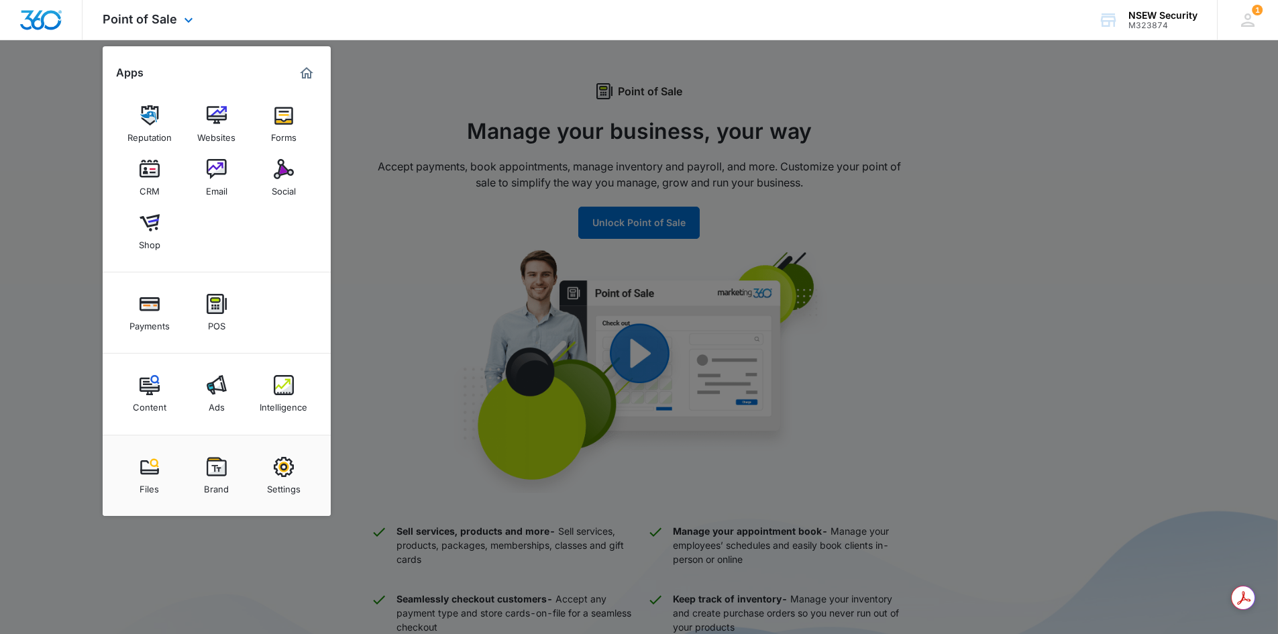
click at [41, 33] on div at bounding box center [41, 20] width 83 height 40
click at [150, 171] on img at bounding box center [150, 169] width 20 height 20
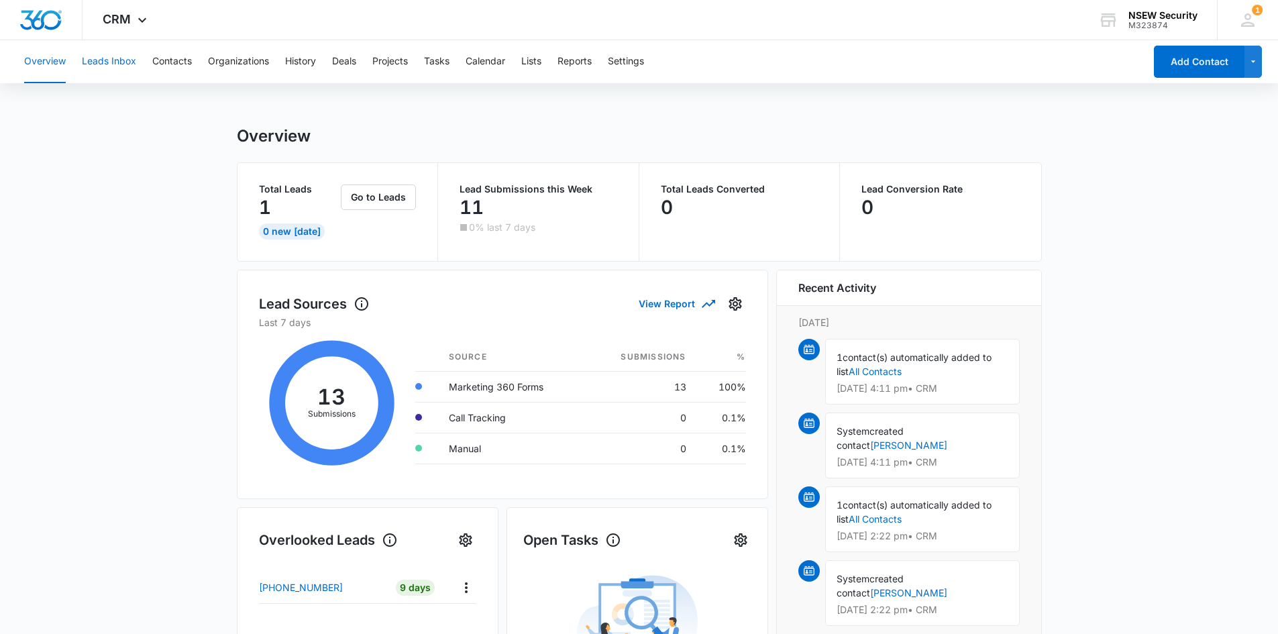
click at [111, 64] on button "Leads Inbox" at bounding box center [109, 61] width 54 height 43
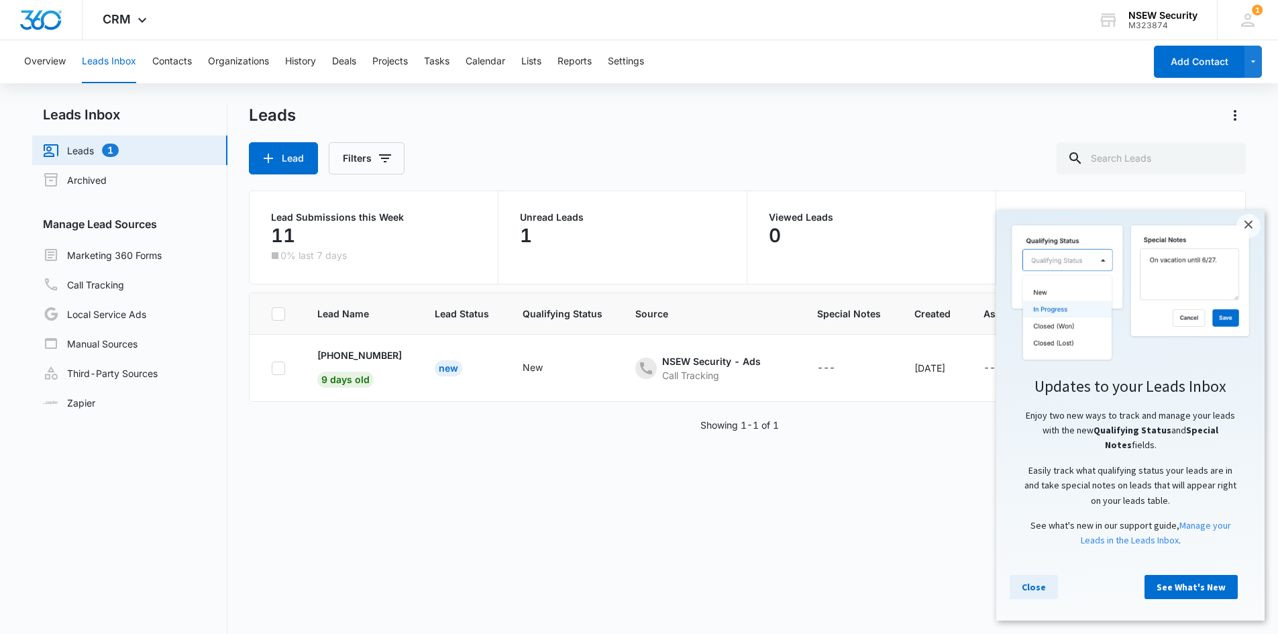
click at [1036, 590] on link "Close" at bounding box center [1034, 587] width 48 height 24
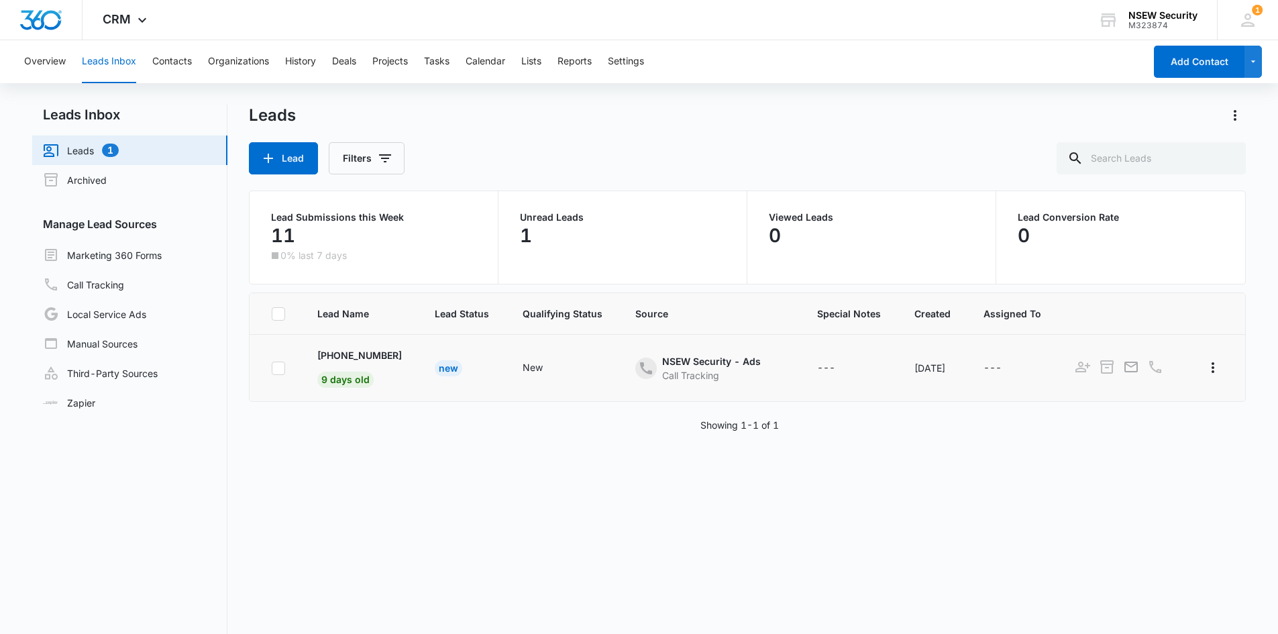
click at [573, 366] on div "New" at bounding box center [563, 368] width 81 height 16
click at [481, 354] on td "New" at bounding box center [463, 368] width 88 height 67
click at [437, 370] on td "New" at bounding box center [463, 368] width 88 height 67
click at [919, 369] on div "[DATE]" at bounding box center [934, 368] width 38 height 14
click at [307, 367] on td "[PHONE_NUMBER] 9 days old" at bounding box center [359, 368] width 117 height 67
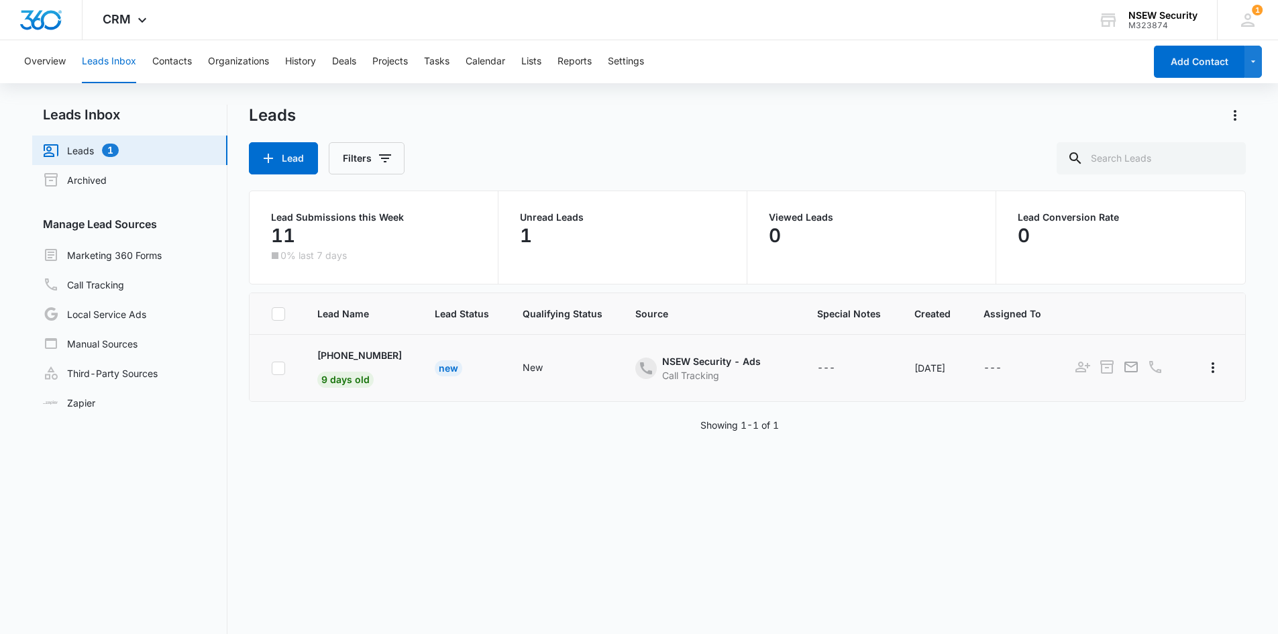
click at [442, 366] on div "New" at bounding box center [449, 368] width 28 height 16
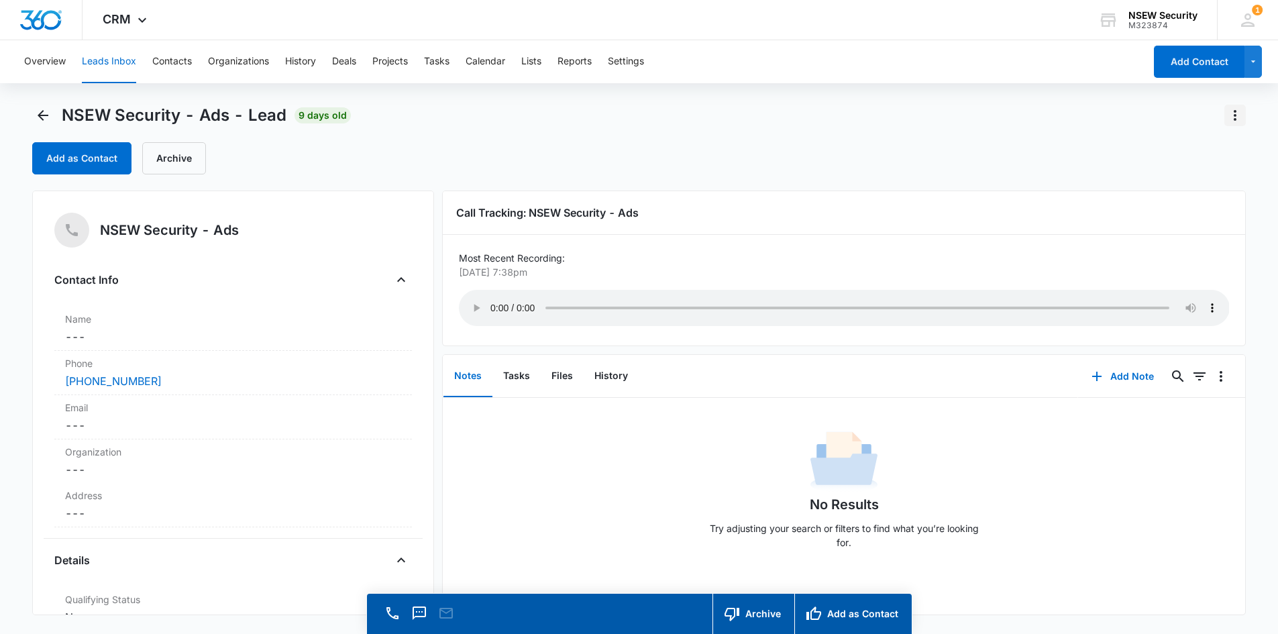
click at [1233, 115] on icon "Actions" at bounding box center [1235, 115] width 16 height 16
click at [966, 134] on div "NSEW Security - Ads - Lead 9 days old Export Delete Add as Contact Archive" at bounding box center [639, 140] width 1215 height 70
click at [118, 62] on button "Leads Inbox" at bounding box center [109, 61] width 54 height 43
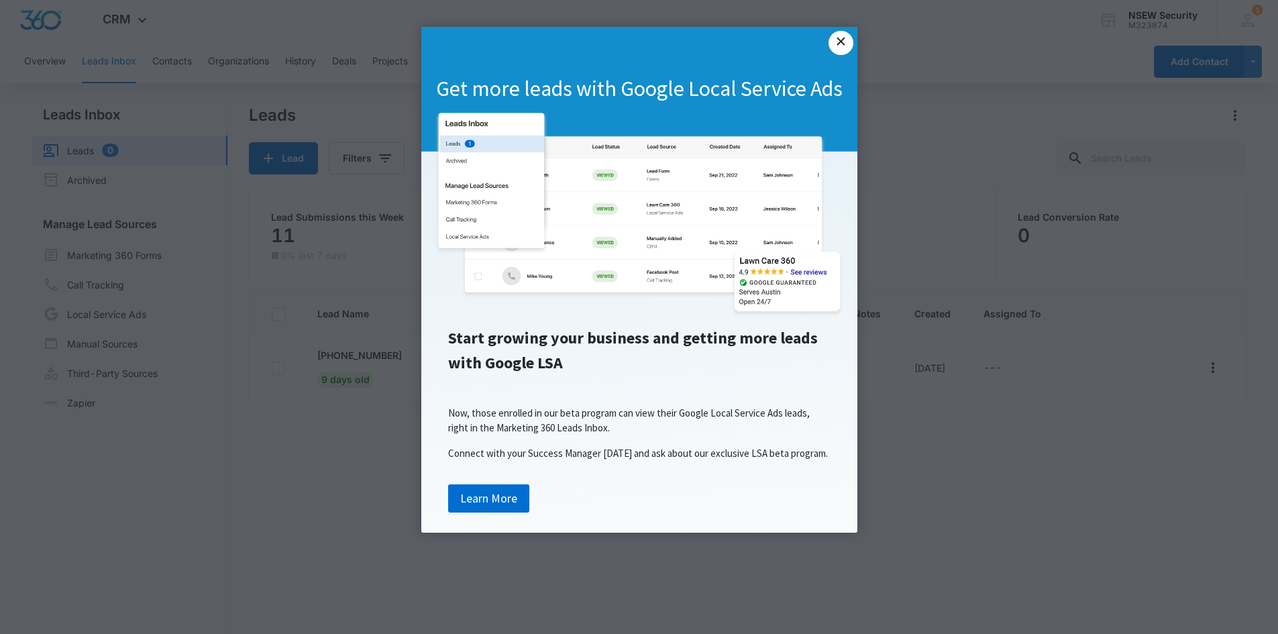
click at [845, 44] on link "×" at bounding box center [841, 43] width 24 height 24
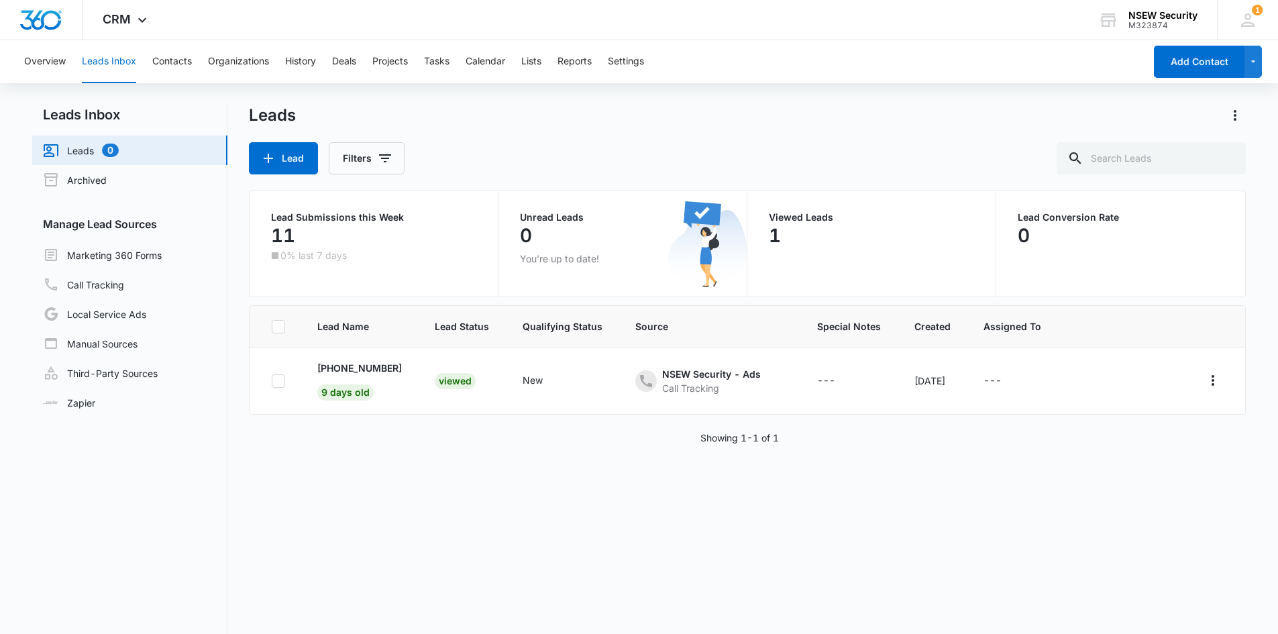
click at [73, 158] on link "Leads 0" at bounding box center [81, 150] width 76 height 16
click at [46, 66] on button "Overview" at bounding box center [45, 61] width 42 height 43
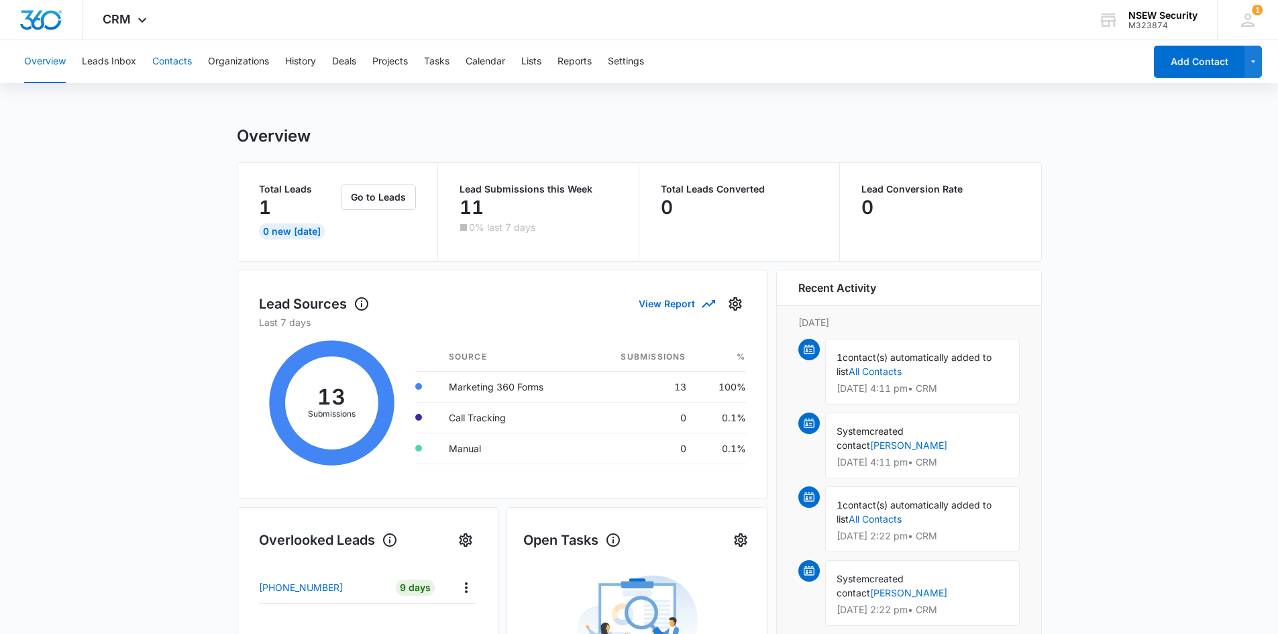
click at [169, 60] on button "Contacts" at bounding box center [172, 61] width 40 height 43
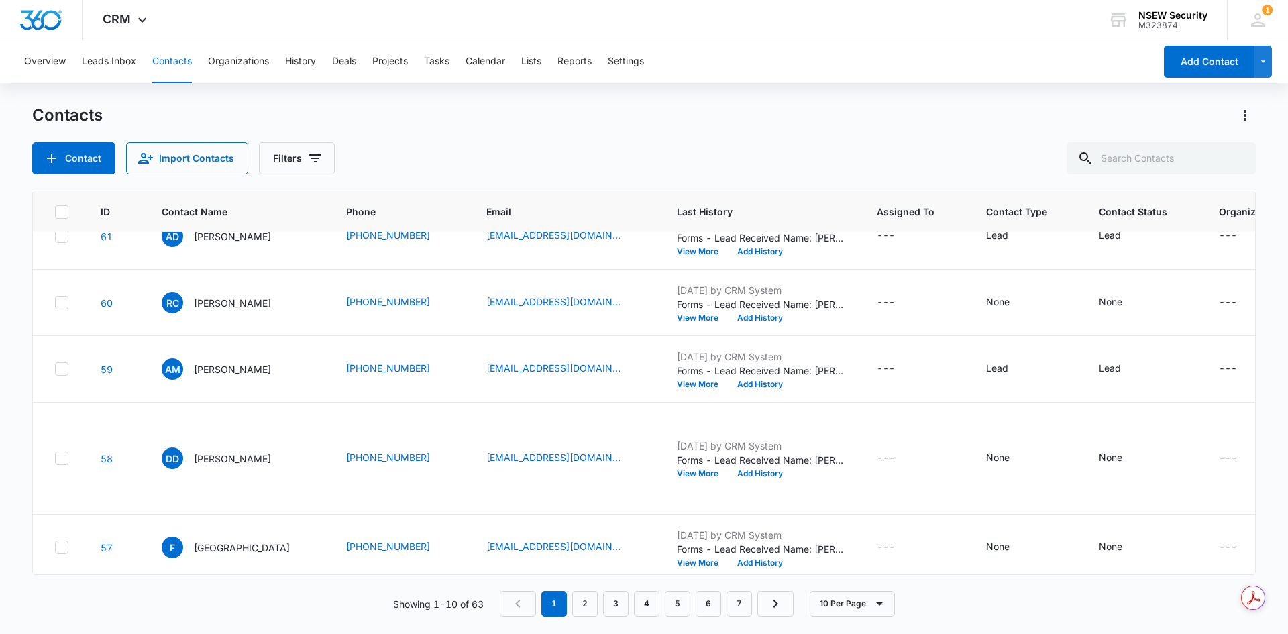
scroll to position [268, 0]
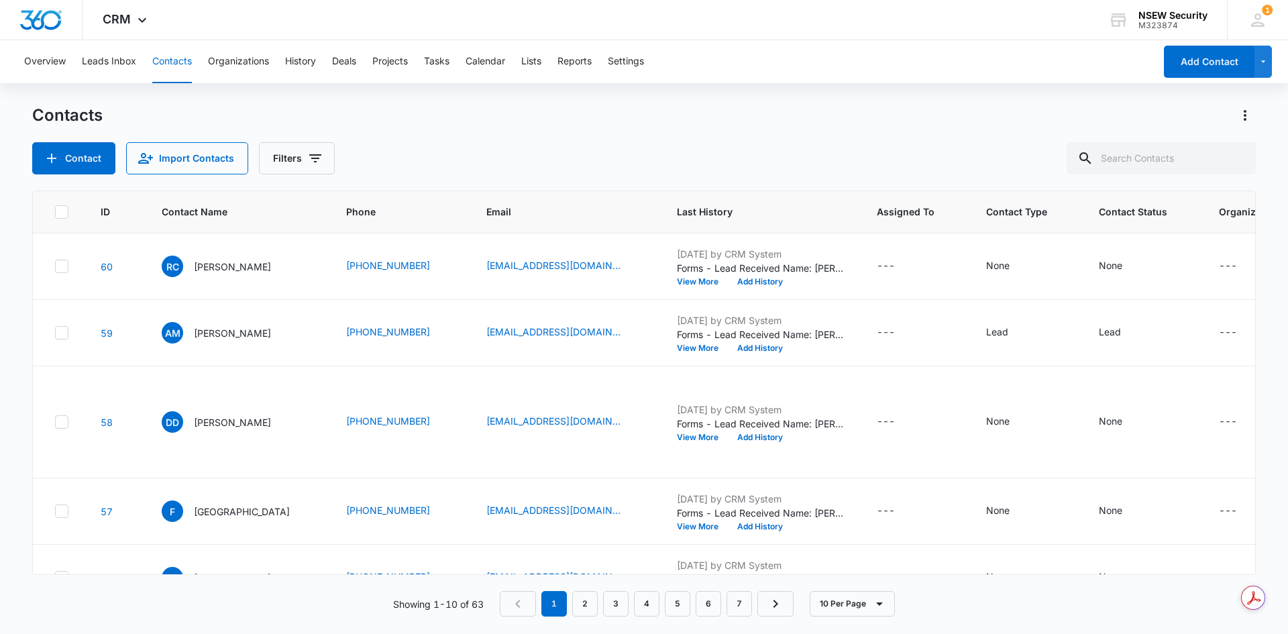
click at [287, 234] on td "AD [PERSON_NAME]" at bounding box center [238, 200] width 185 height 66
click at [921, 208] on div "---" at bounding box center [915, 200] width 77 height 16
click at [682, 219] on button "View More" at bounding box center [702, 215] width 51 height 8
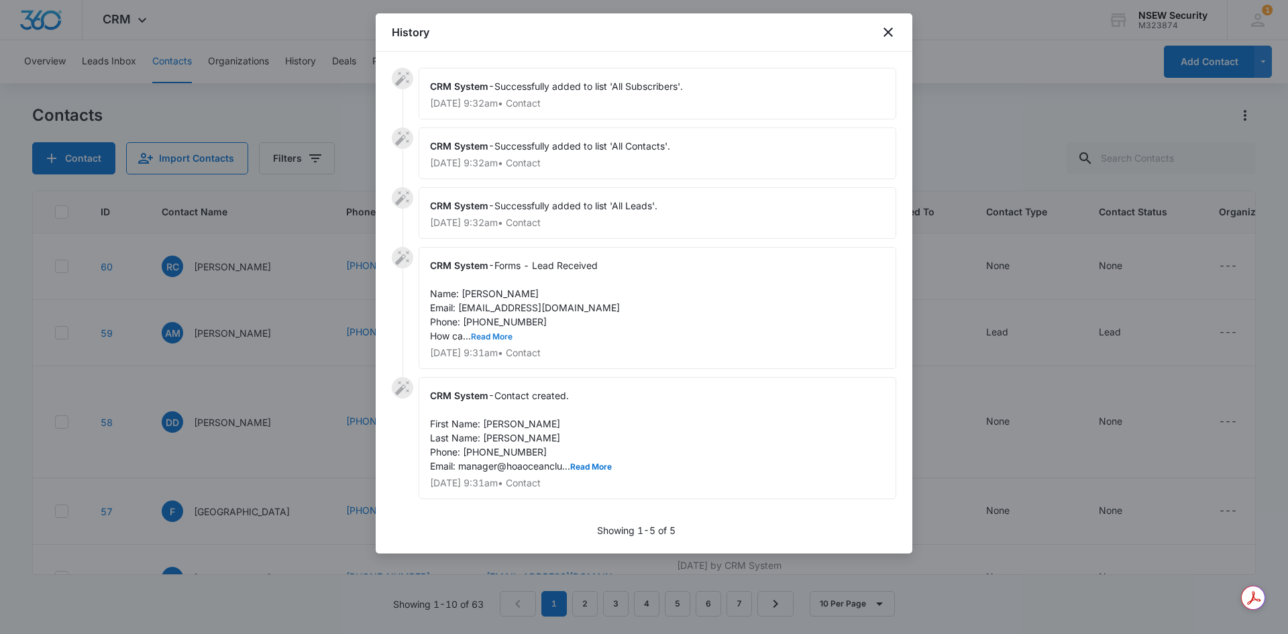
click at [499, 339] on button "Read More" at bounding box center [492, 337] width 42 height 8
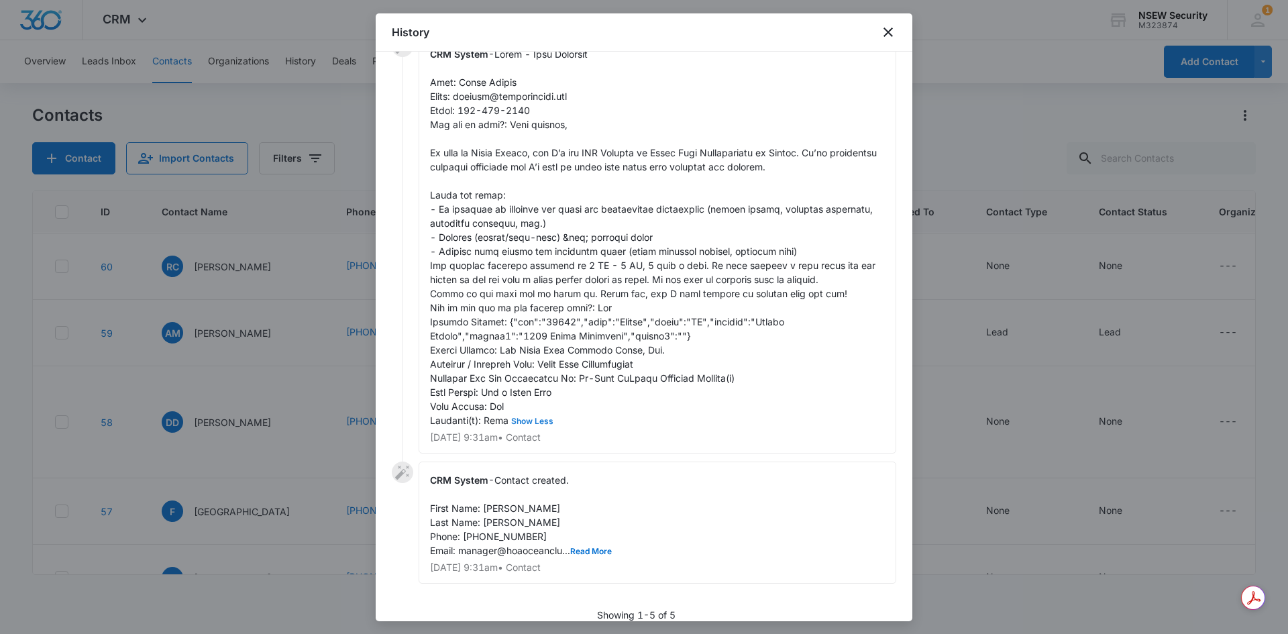
scroll to position [228, 0]
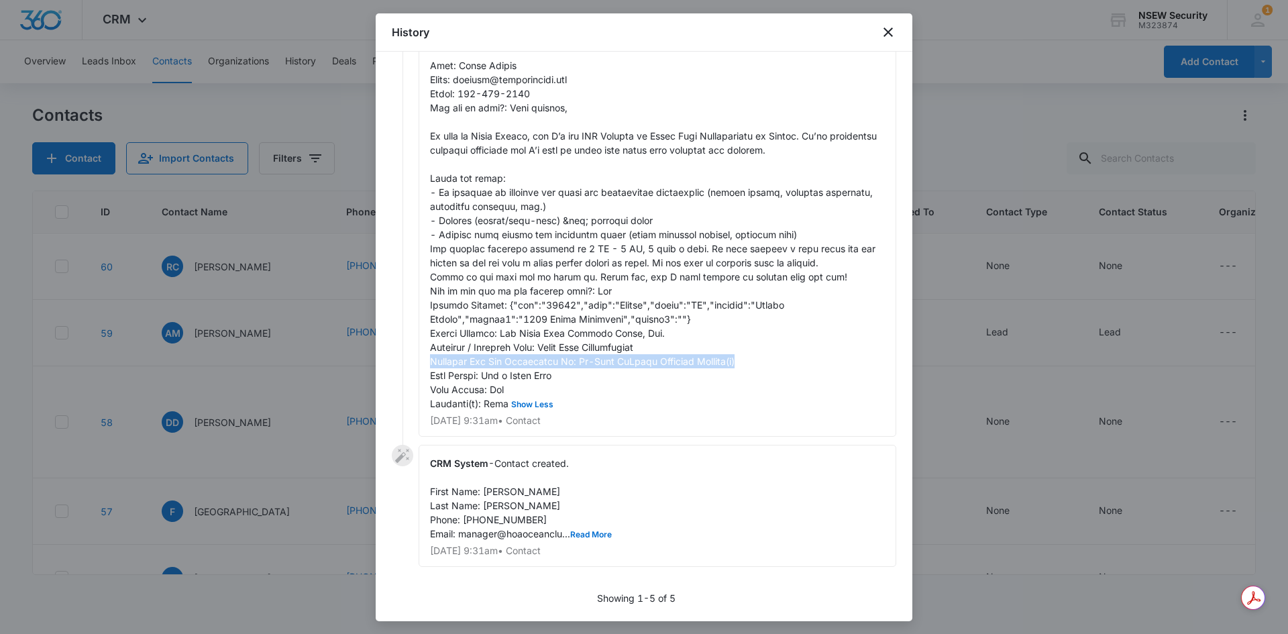
drag, startPoint x: 432, startPoint y: 364, endPoint x: 735, endPoint y: 358, distance: 303.4
click at [735, 358] on div "CRM System - Show Less [DATE] 9:31am • Contact" at bounding box center [658, 228] width 478 height 418
click at [737, 421] on p "[DATE] 9:31am • Contact" at bounding box center [657, 420] width 455 height 9
drag, startPoint x: 464, startPoint y: 251, endPoint x: 601, endPoint y: 249, distance: 136.9
click at [601, 249] on span "Show Less" at bounding box center [655, 221] width 450 height 378
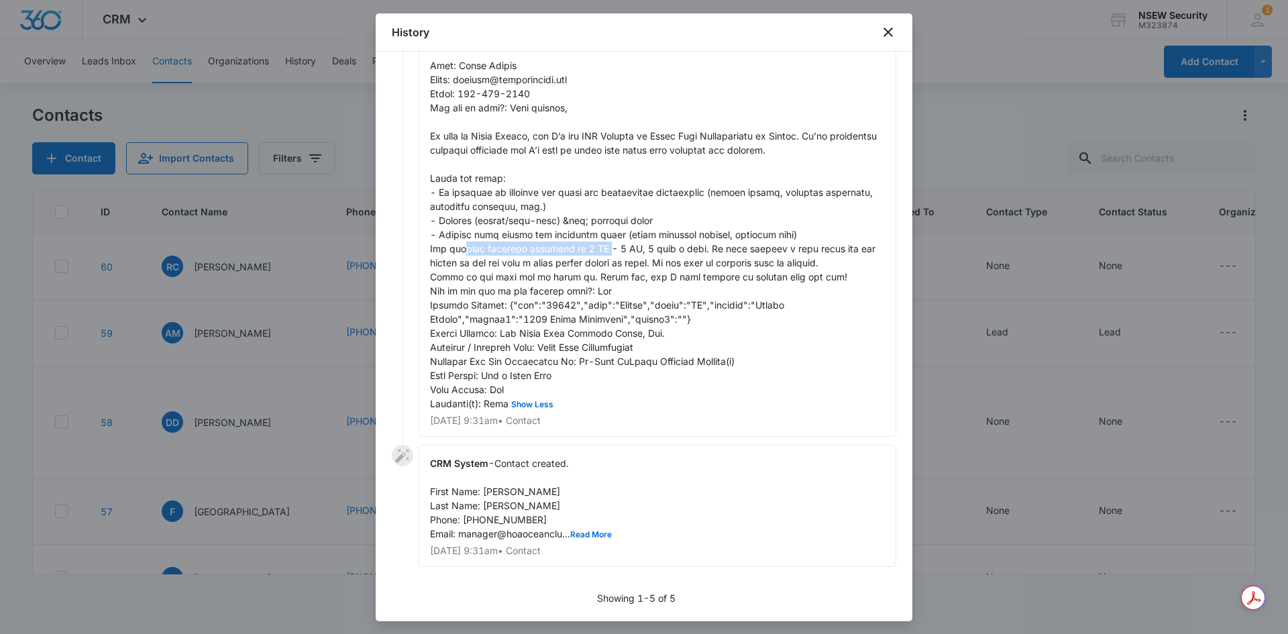
click at [489, 248] on span "Show Less" at bounding box center [655, 221] width 450 height 378
drag, startPoint x: 577, startPoint y: 248, endPoint x: 812, endPoint y: 252, distance: 234.9
click at [812, 252] on span "Show Less" at bounding box center [655, 221] width 450 height 378
click at [766, 331] on div "CRM System - Show Less [DATE] 9:31am • Contact" at bounding box center [658, 228] width 478 height 418
drag, startPoint x: 450, startPoint y: 272, endPoint x: 558, endPoint y: 270, distance: 108.0
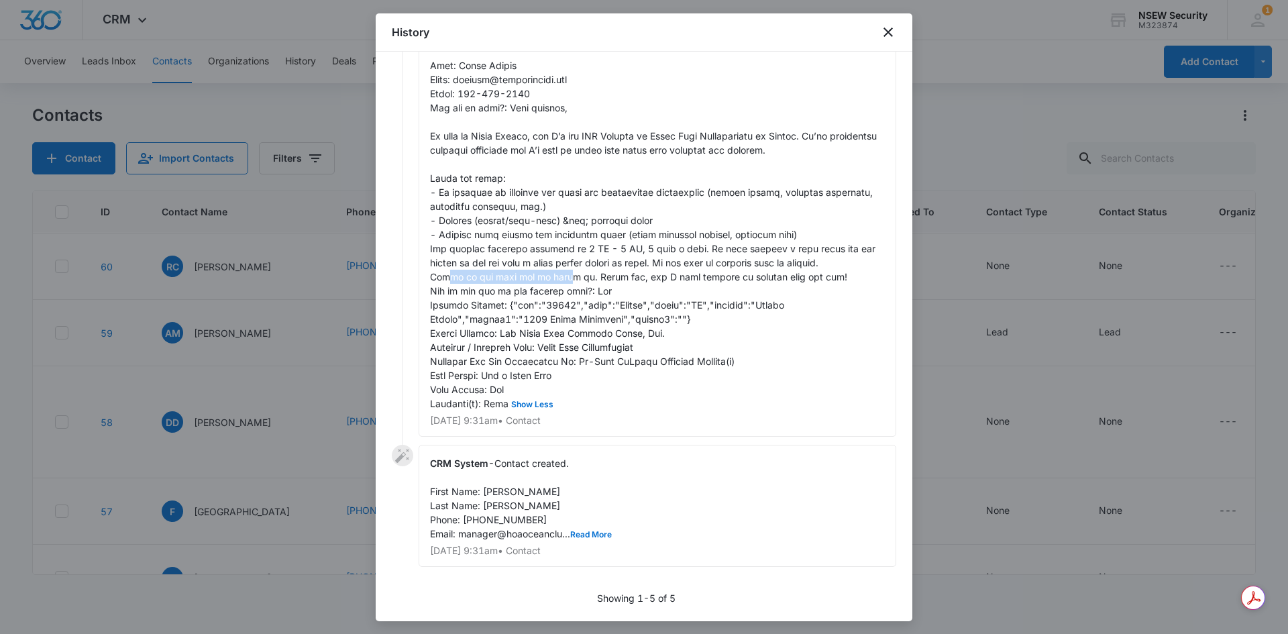
click at [558, 270] on div "CRM System - Show Less [DATE] 9:31am • Contact" at bounding box center [658, 228] width 478 height 418
drag, startPoint x: 561, startPoint y: 262, endPoint x: 594, endPoint y: 262, distance: 32.9
click at [594, 262] on span "Show Less" at bounding box center [655, 221] width 450 height 378
click at [586, 272] on span "Show Less" at bounding box center [655, 221] width 450 height 378
click at [886, 32] on icon "close" at bounding box center [888, 32] width 16 height 16
